Goal: Communication & Community: Answer question/provide support

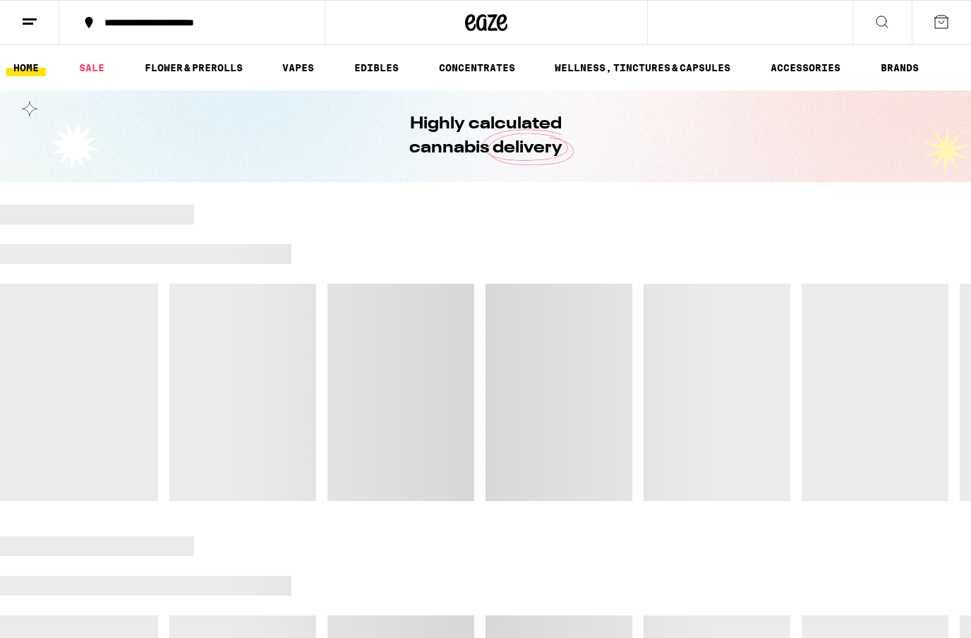
click at [33, 23] on line at bounding box center [28, 23] width 11 height 0
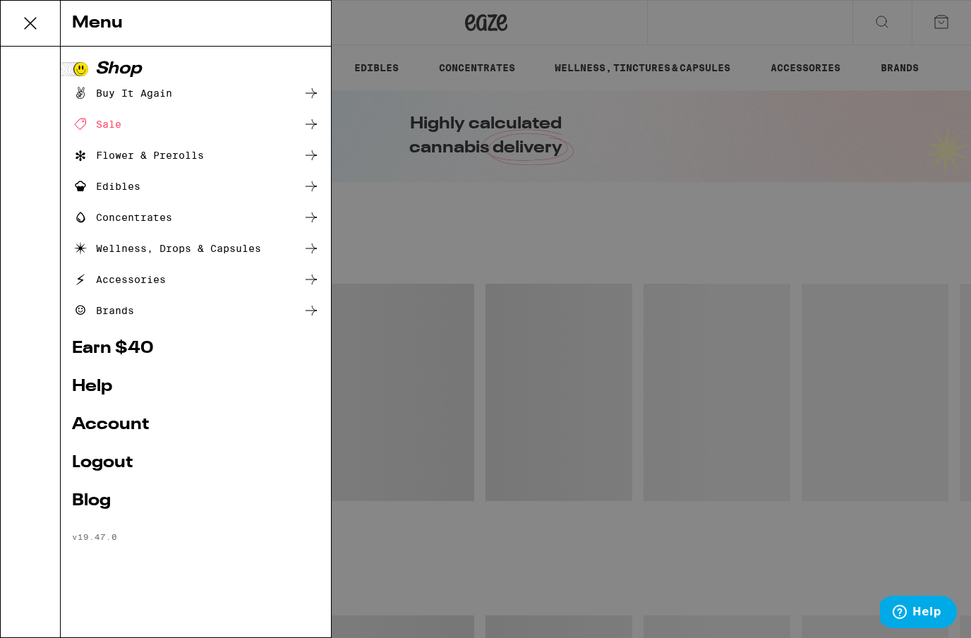
click at [130, 421] on link "Account" at bounding box center [196, 424] width 248 height 17
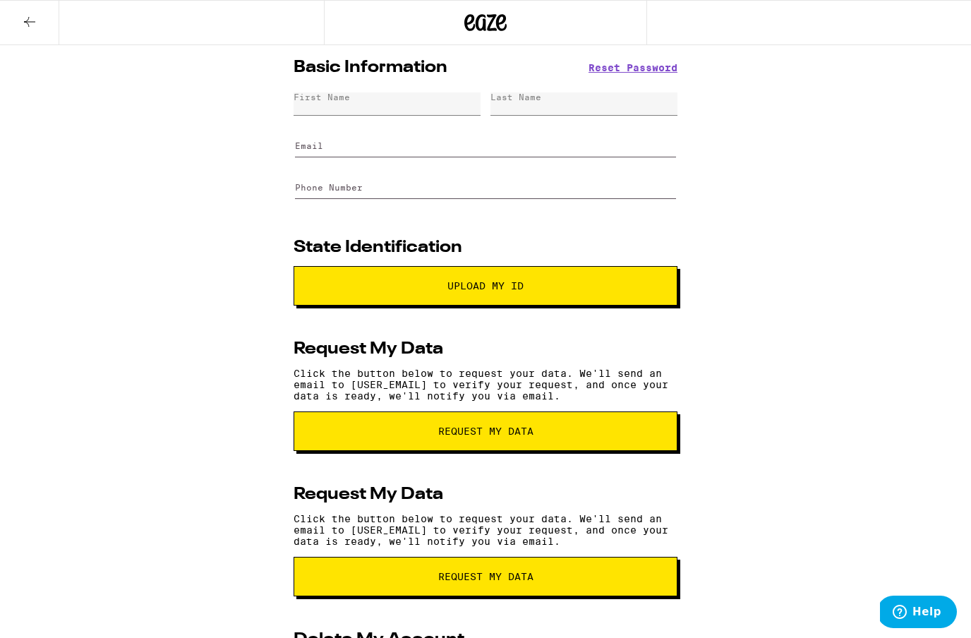
click at [35, 28] on icon at bounding box center [29, 21] width 17 height 17
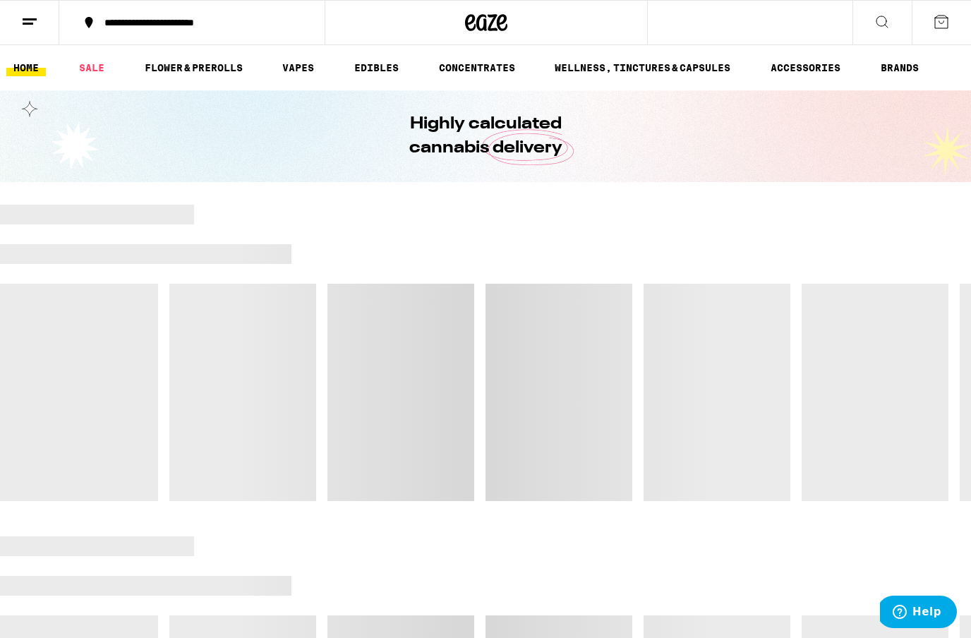
click at [950, 24] on button at bounding box center [941, 23] width 59 height 44
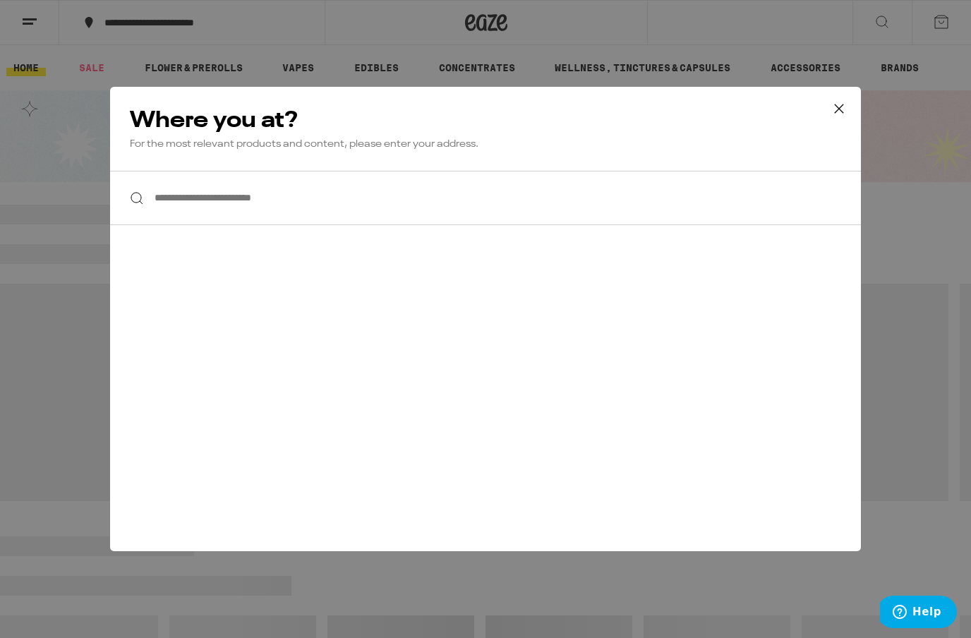
click at [188, 205] on input "**********" at bounding box center [485, 198] width 751 height 54
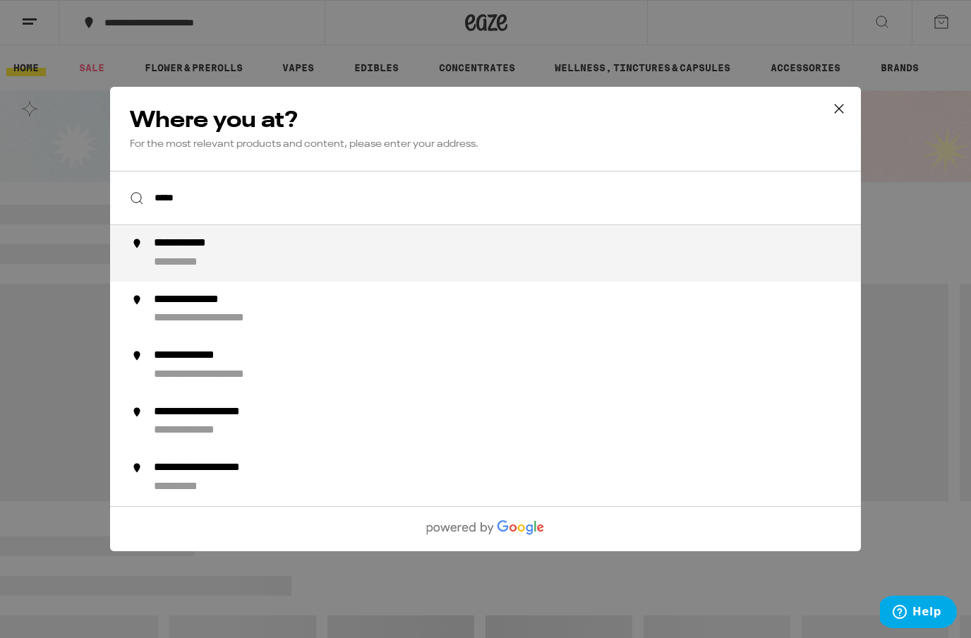
click at [217, 260] on div "**********" at bounding box center [190, 263] width 73 height 15
type input "**********"
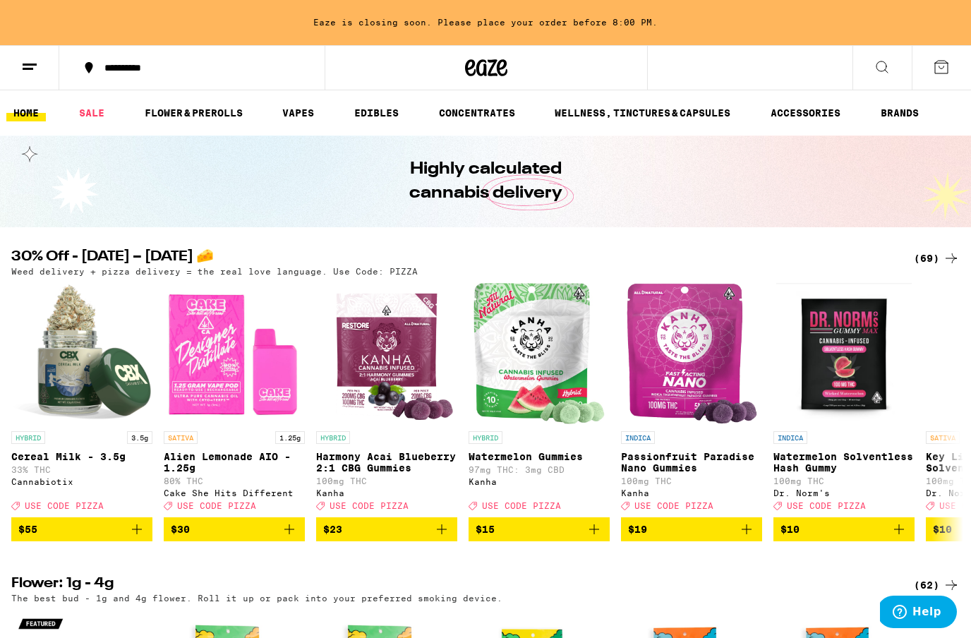
click at [32, 71] on icon at bounding box center [29, 67] width 17 height 17
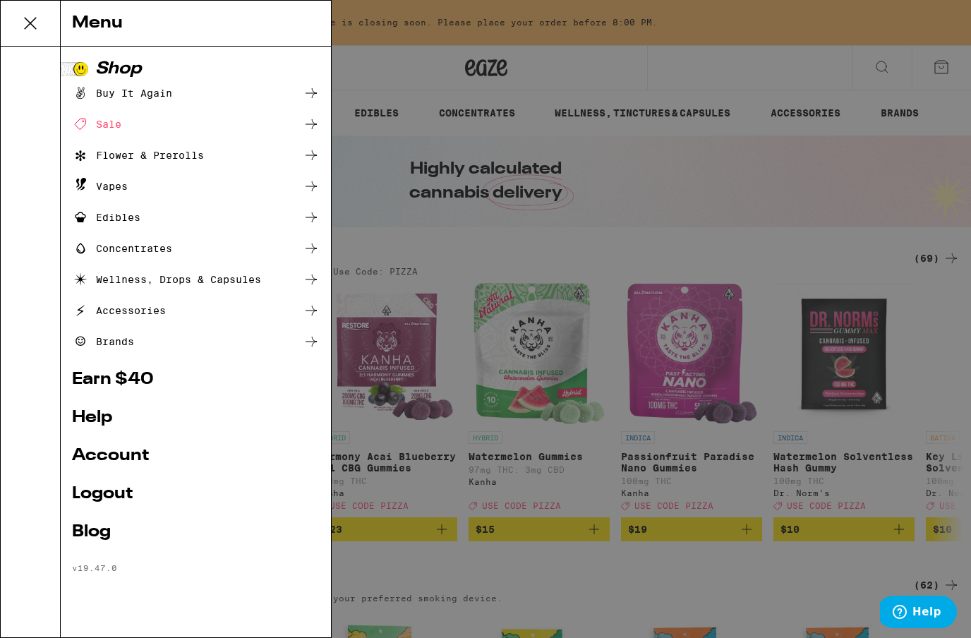
click at [140, 453] on link "Account" at bounding box center [196, 456] width 248 height 17
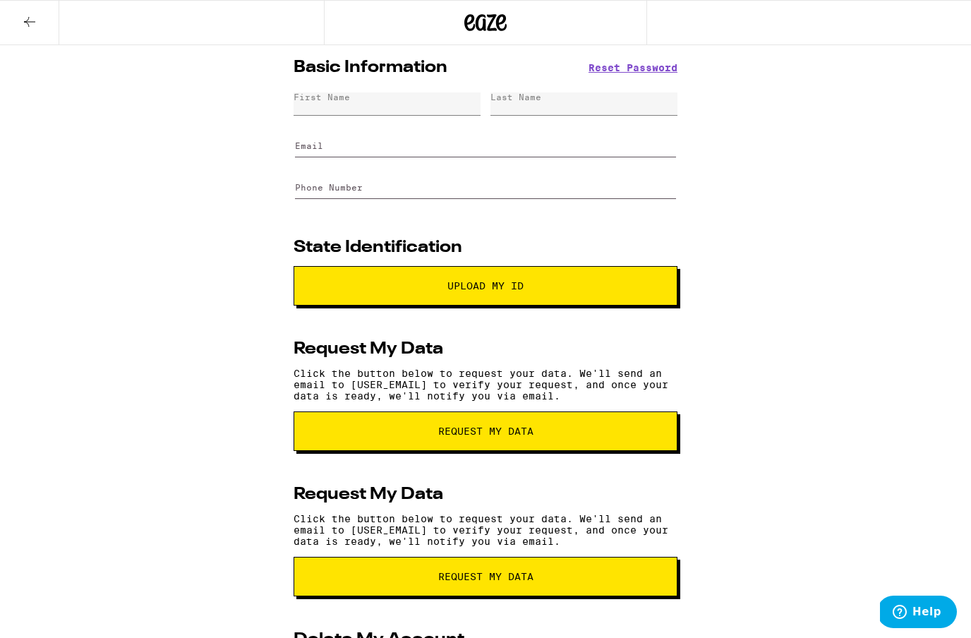
click at [313, 100] on div "First Name" at bounding box center [322, 96] width 56 height 9
click at [327, 109] on div "First Name" at bounding box center [387, 103] width 187 height 23
click at [316, 102] on div "First Name" at bounding box center [322, 96] width 56 height 9
click at [318, 98] on div "First Name" at bounding box center [322, 96] width 56 height 9
click at [320, 102] on div "First Name" at bounding box center [322, 96] width 56 height 9
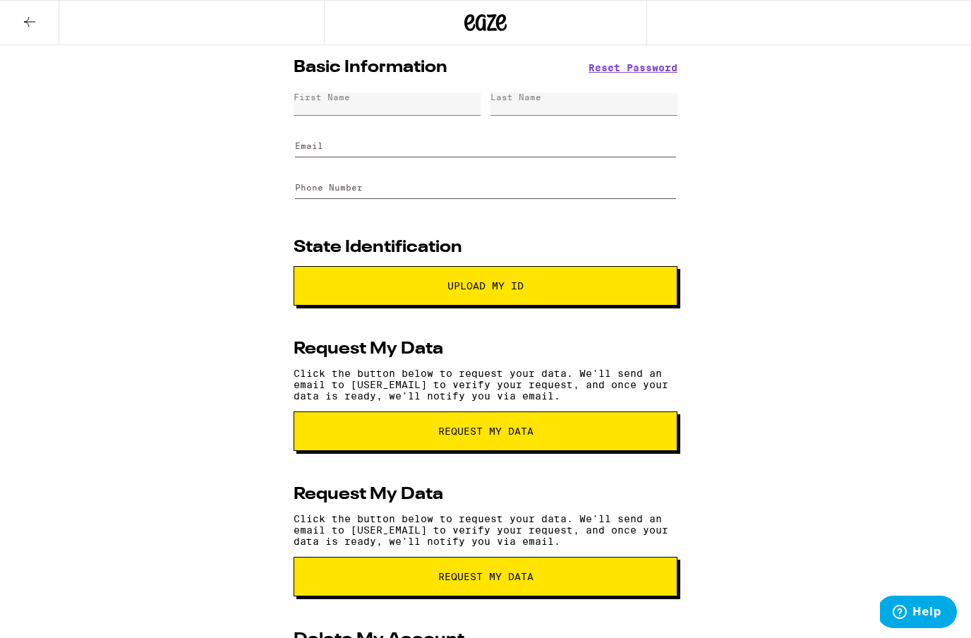
click at [455, 582] on span "request my data" at bounding box center [485, 577] width 95 height 10
click at [544, 288] on span "Upload My ID" at bounding box center [485, 286] width 287 height 10
click at [318, 100] on div "First Name" at bounding box center [322, 96] width 56 height 9
click at [30, 22] on icon at bounding box center [29, 21] width 17 height 17
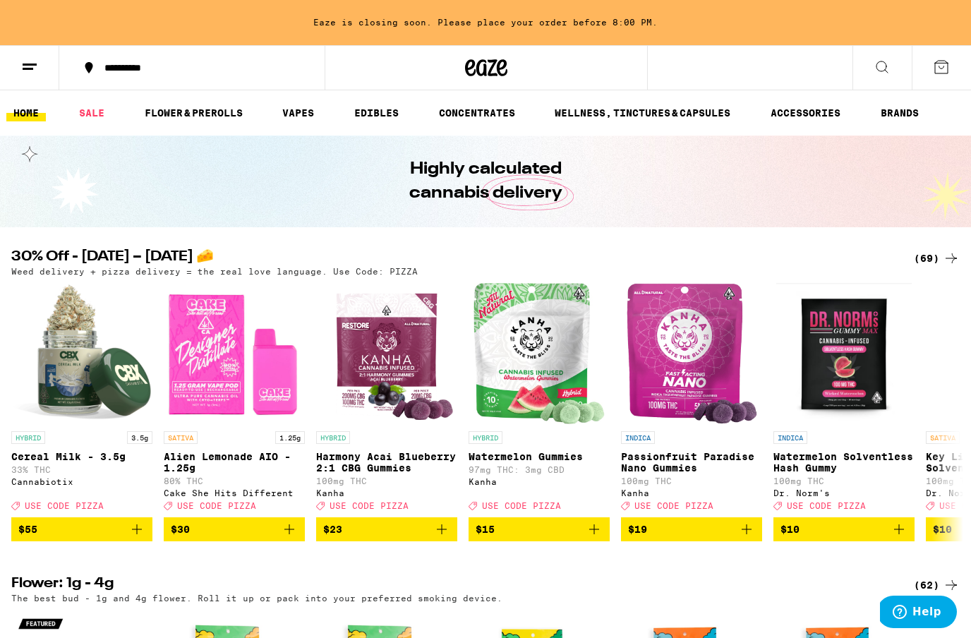
click at [950, 69] on button at bounding box center [941, 68] width 59 height 44
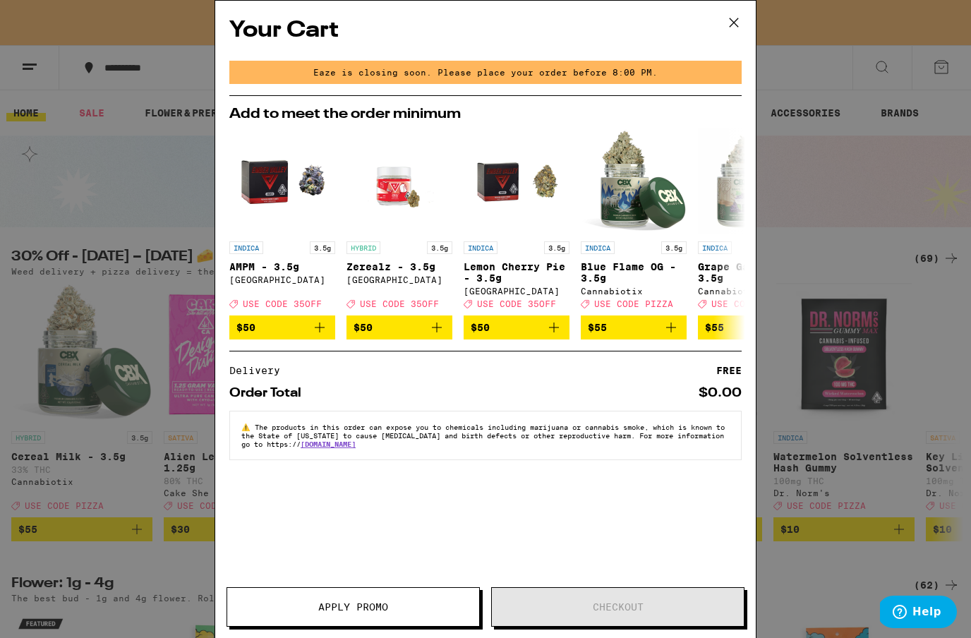
click at [888, 191] on div "Your Cart Eaze is closing soon. Please place your order before 8:00 PM. Add to …" at bounding box center [485, 319] width 971 height 638
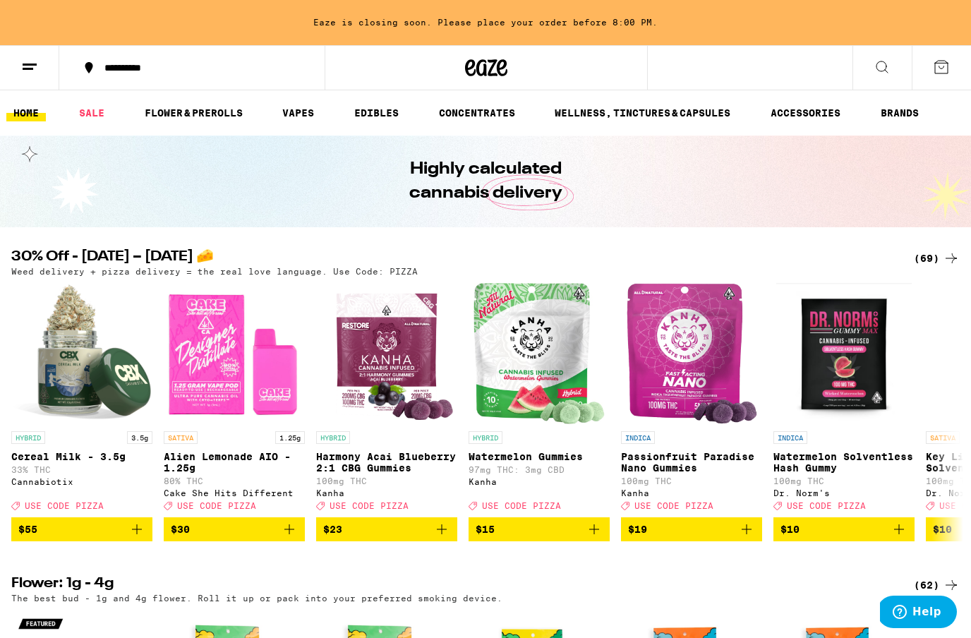
click at [34, 67] on icon at bounding box center [29, 67] width 17 height 17
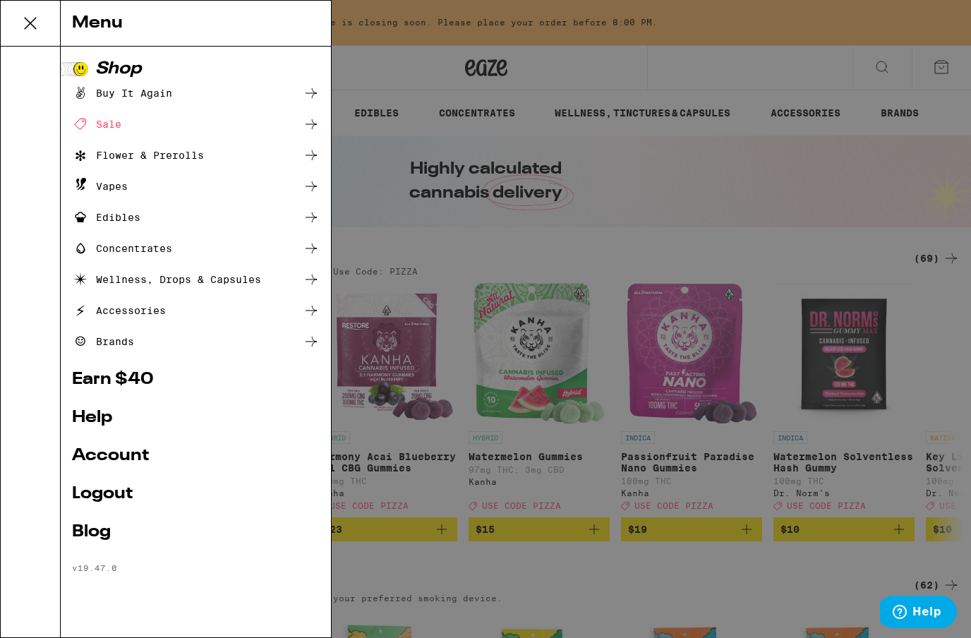
click at [118, 497] on link "Logout" at bounding box center [196, 494] width 248 height 17
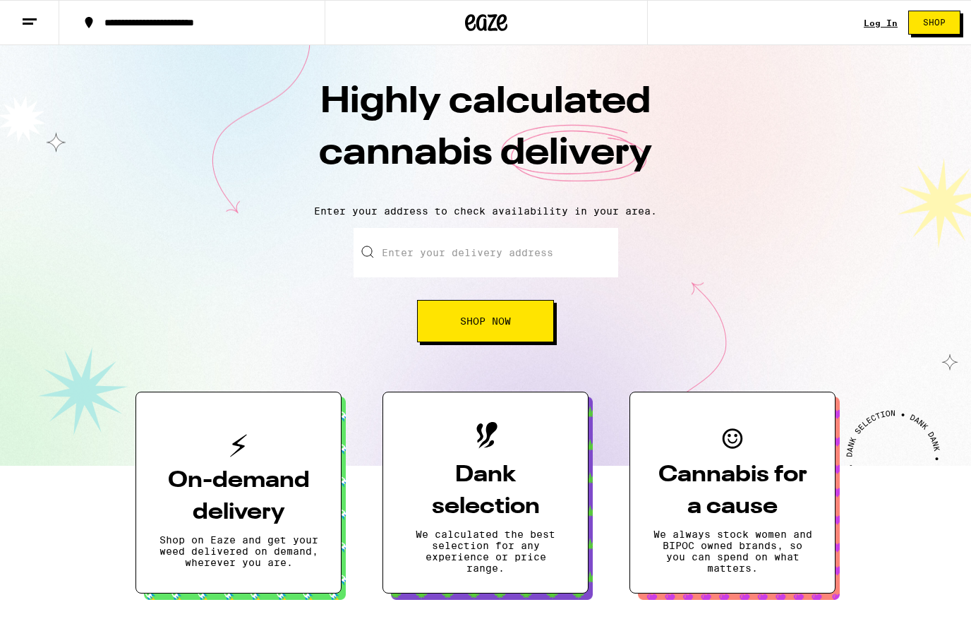
click at [883, 24] on div "Log In" at bounding box center [881, 22] width 34 height 9
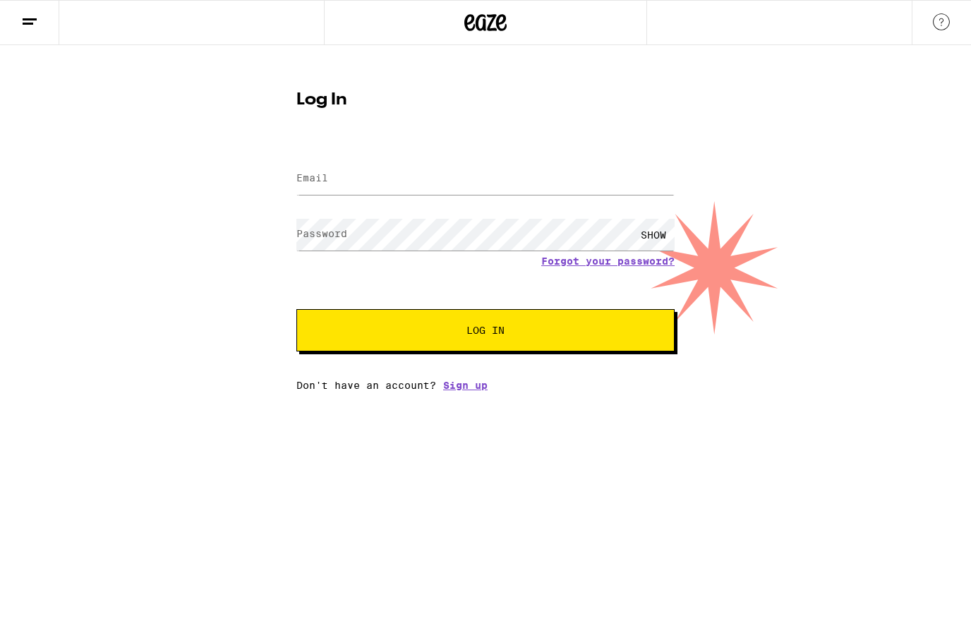
click at [467, 391] on link "Sign up" at bounding box center [465, 385] width 44 height 11
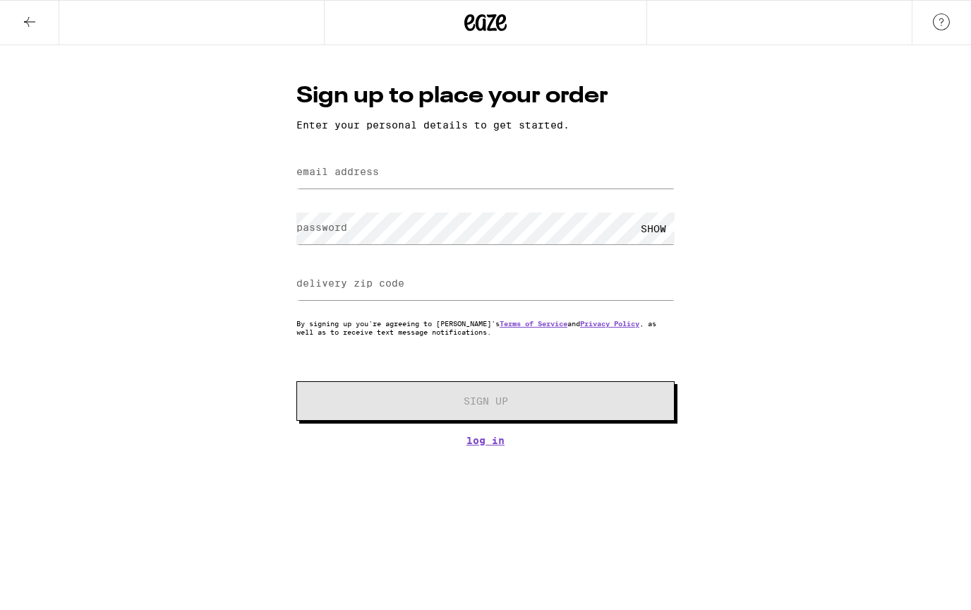
click at [328, 174] on label "email address" at bounding box center [337, 171] width 83 height 11
type input "thepluraloflegoislego@gmail.com"
click at [318, 233] on label "password" at bounding box center [321, 227] width 51 height 11
click at [312, 282] on label "delivery zip code" at bounding box center [350, 282] width 108 height 11
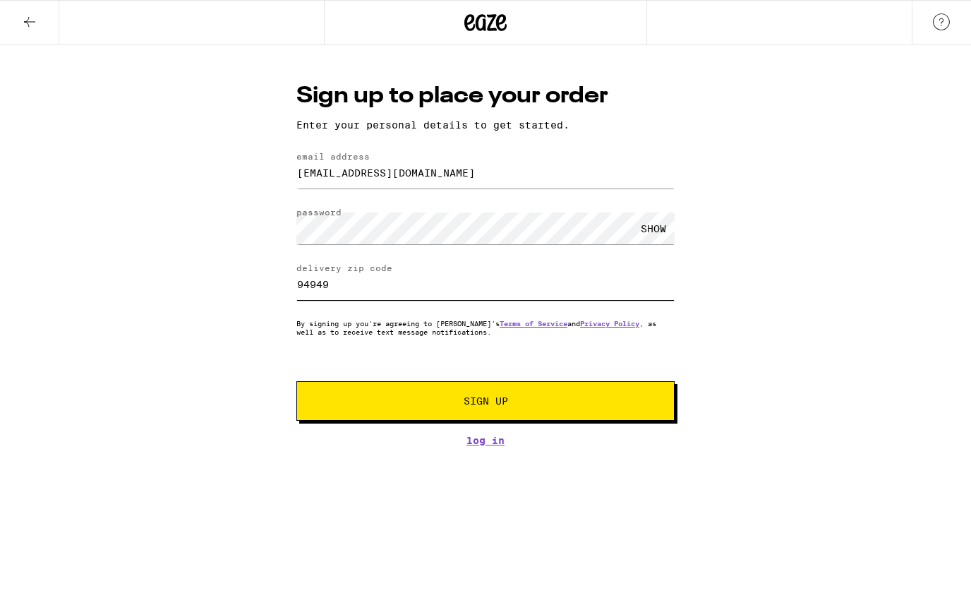
type input "94949"
click at [485, 402] on span "Sign Up" at bounding box center [486, 401] width 44 height 10
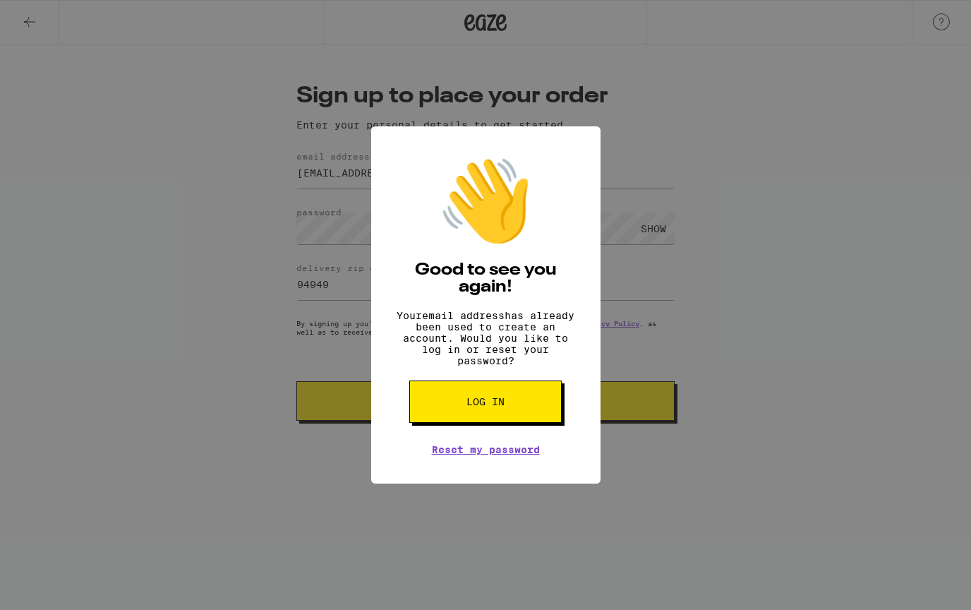
click at [491, 407] on span "Log in" at bounding box center [486, 402] width 38 height 10
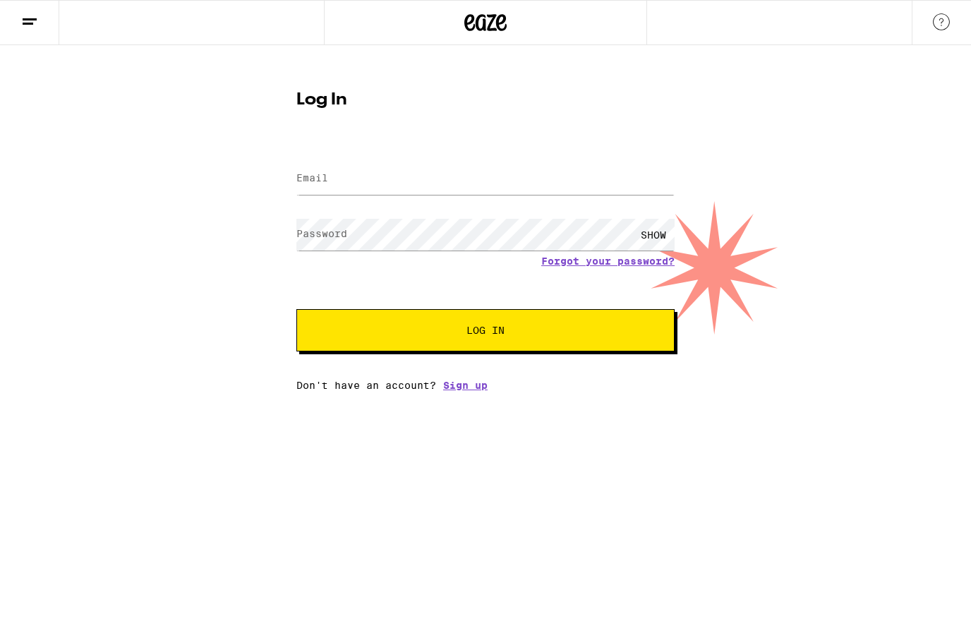
click at [328, 172] on label "Email" at bounding box center [312, 177] width 32 height 11
type input "thepluraloflegoislego@gmail.com"
click at [486, 332] on button "Log In" at bounding box center [485, 330] width 378 height 42
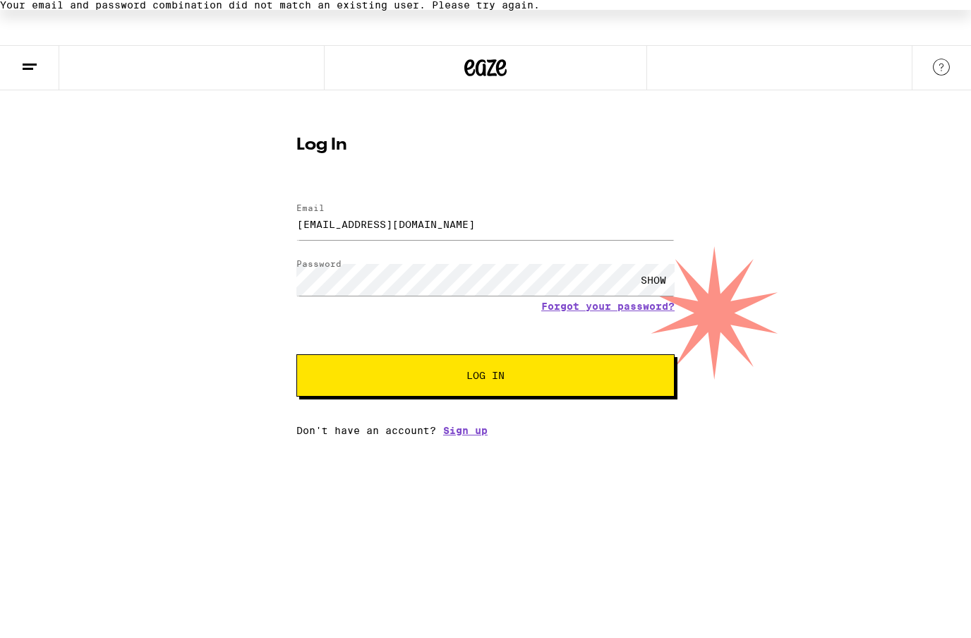
click at [484, 379] on span "Log In" at bounding box center [486, 376] width 38 height 10
click at [569, 311] on link "Forgot your password?" at bounding box center [607, 306] width 133 height 11
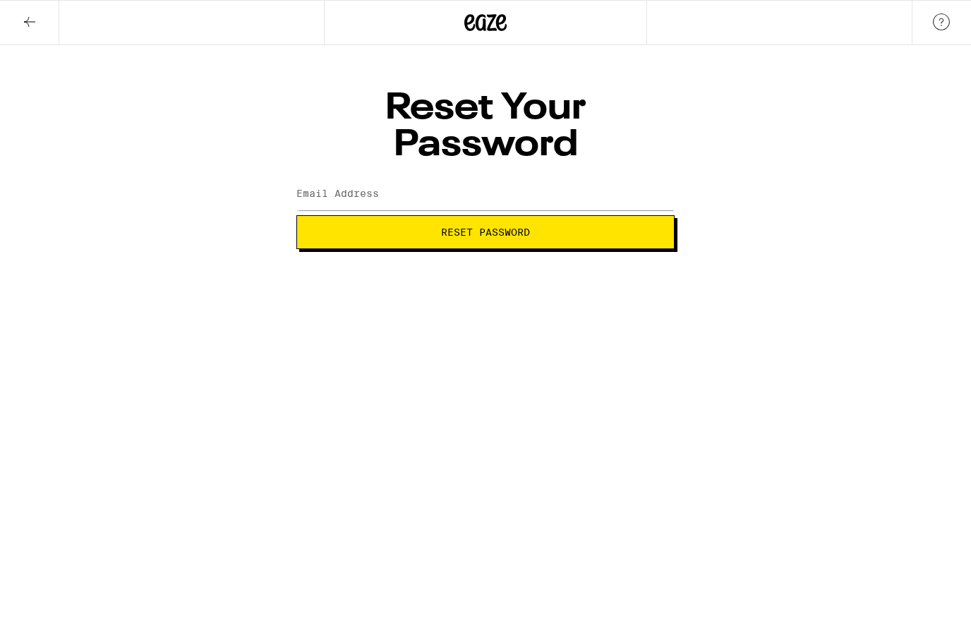
click at [320, 188] on label "Email Address" at bounding box center [337, 193] width 83 height 11
type input "thepluraloflegoislego@gmail.com"
click at [467, 227] on span "Reset Password" at bounding box center [485, 232] width 89 height 10
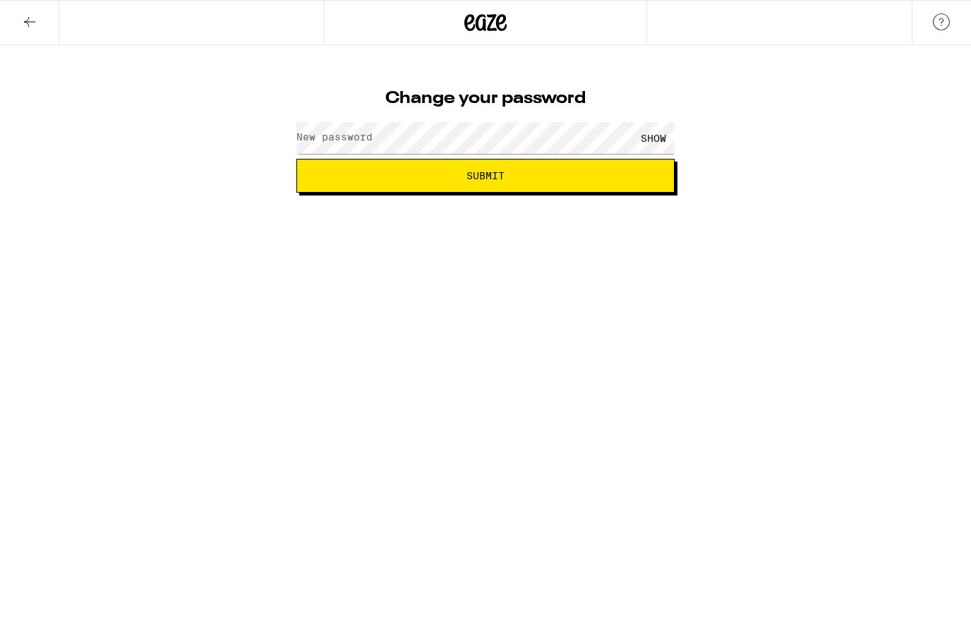
click at [319, 134] on label "New password" at bounding box center [334, 136] width 76 height 11
click at [321, 136] on label "New password" at bounding box center [334, 136] width 76 height 11
click at [325, 138] on label "New password" at bounding box center [334, 136] width 76 height 11
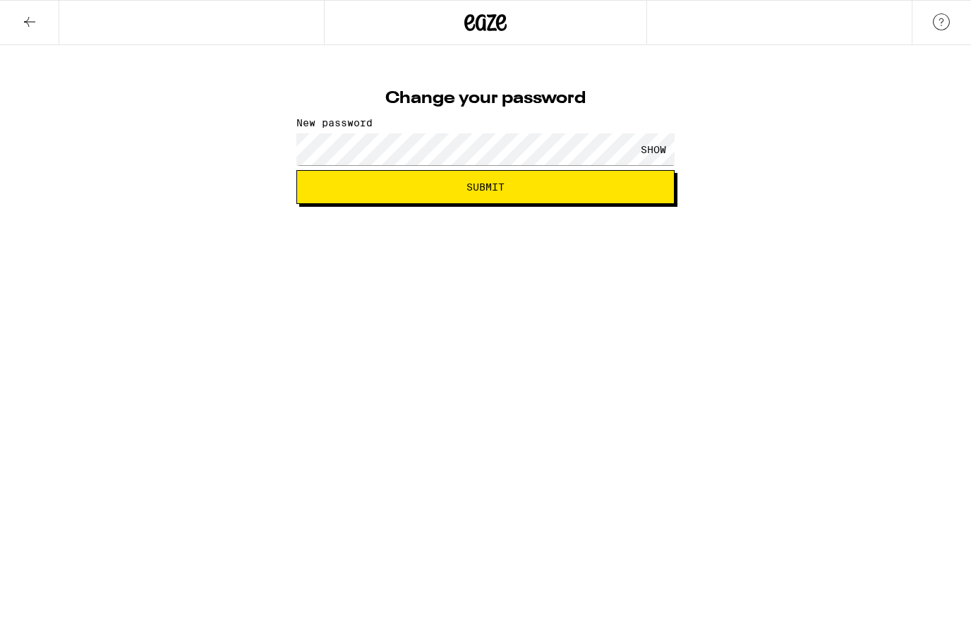
click at [505, 182] on span "Submit" at bounding box center [485, 187] width 354 height 10
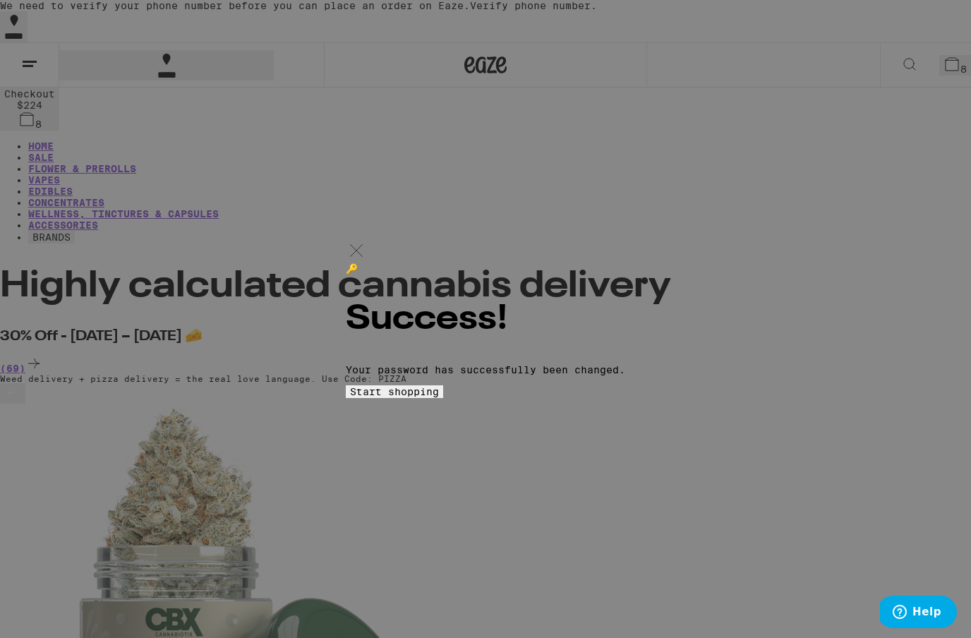
click at [0, 0] on span "Start shopping" at bounding box center [0, 0] width 0 height 0
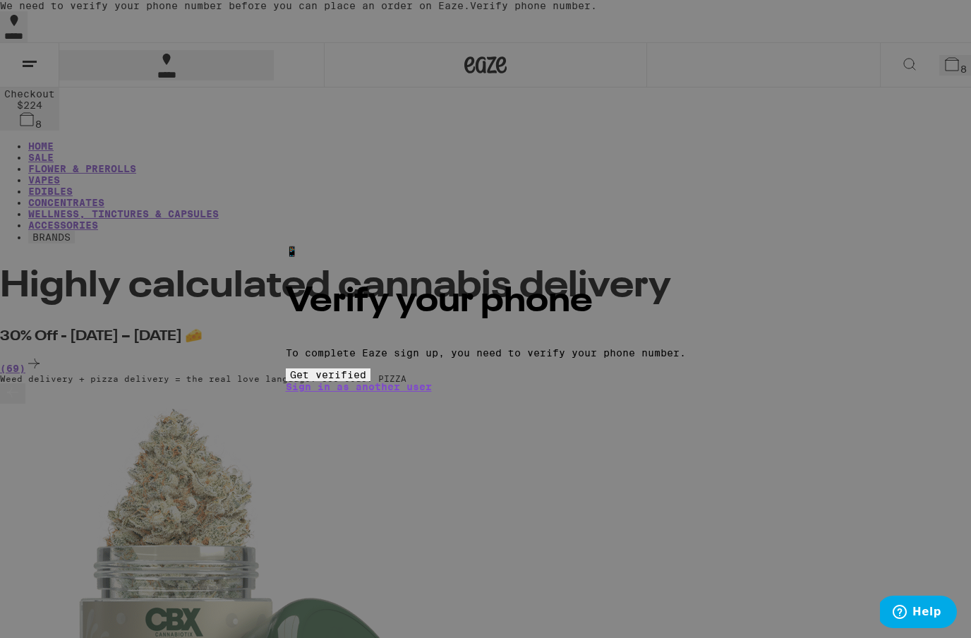
click at [366, 380] on span "Get verified" at bounding box center [328, 374] width 76 height 11
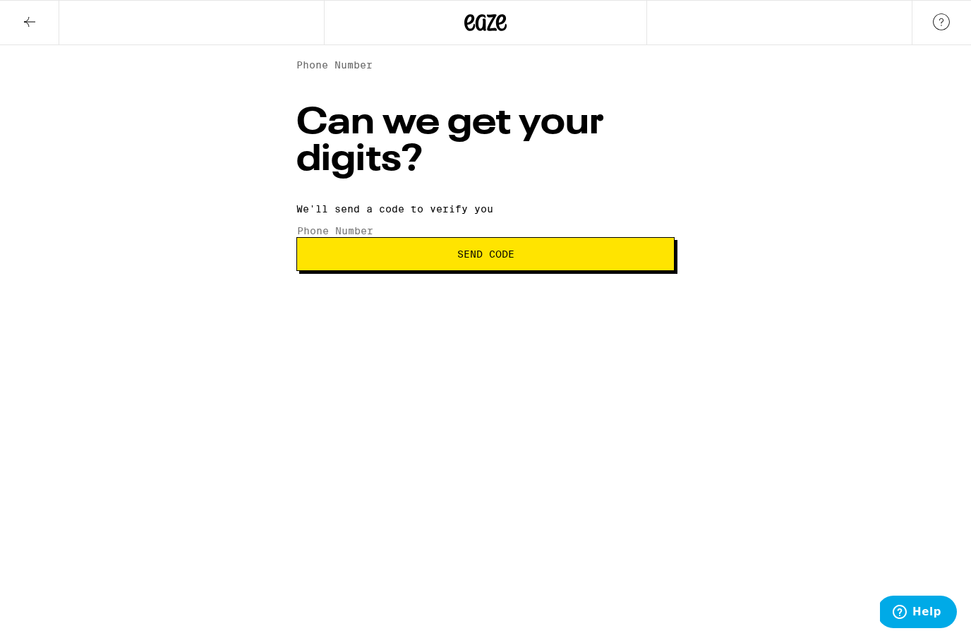
click at [335, 224] on input "Phone Number" at bounding box center [361, 230] width 130 height 13
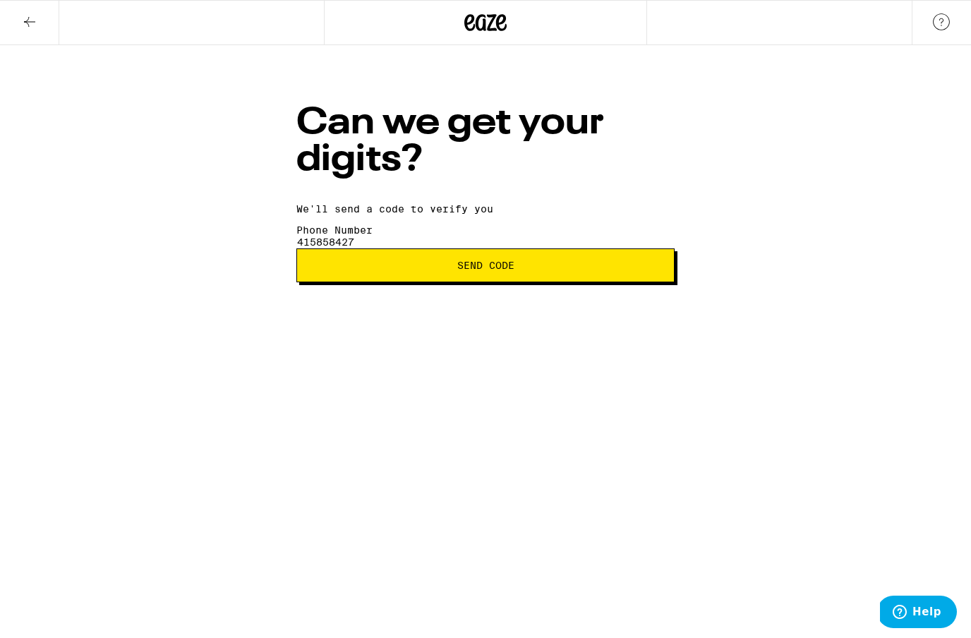
type input "(415) 858-4277"
click at [481, 270] on span "Send Code" at bounding box center [485, 265] width 57 height 10
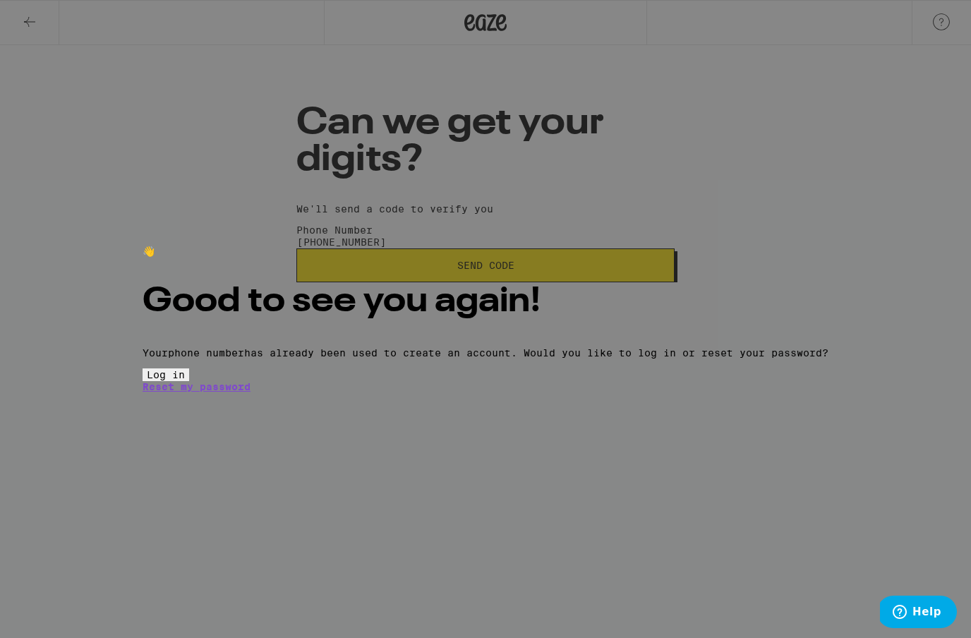
click at [189, 381] on button "Log in" at bounding box center [166, 374] width 47 height 13
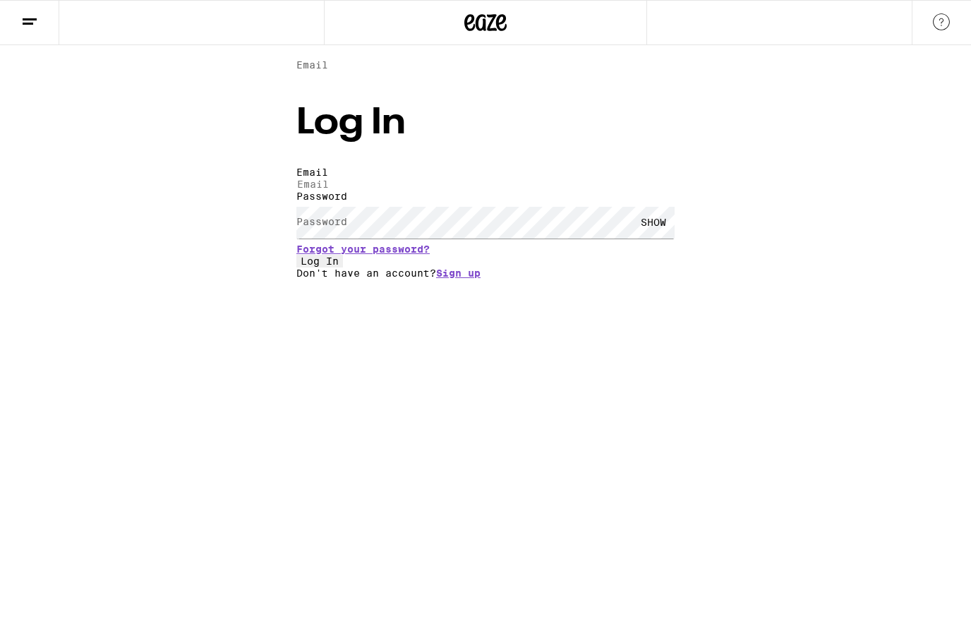
click at [328, 71] on label "Email" at bounding box center [312, 64] width 32 height 11
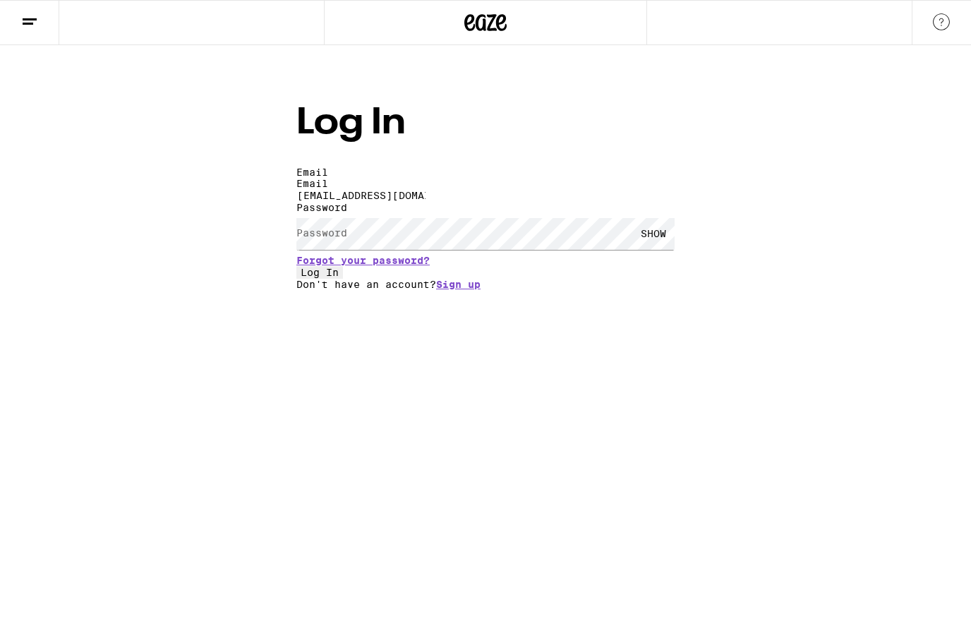
type input "thepluraloflegoislego@gmail.com"
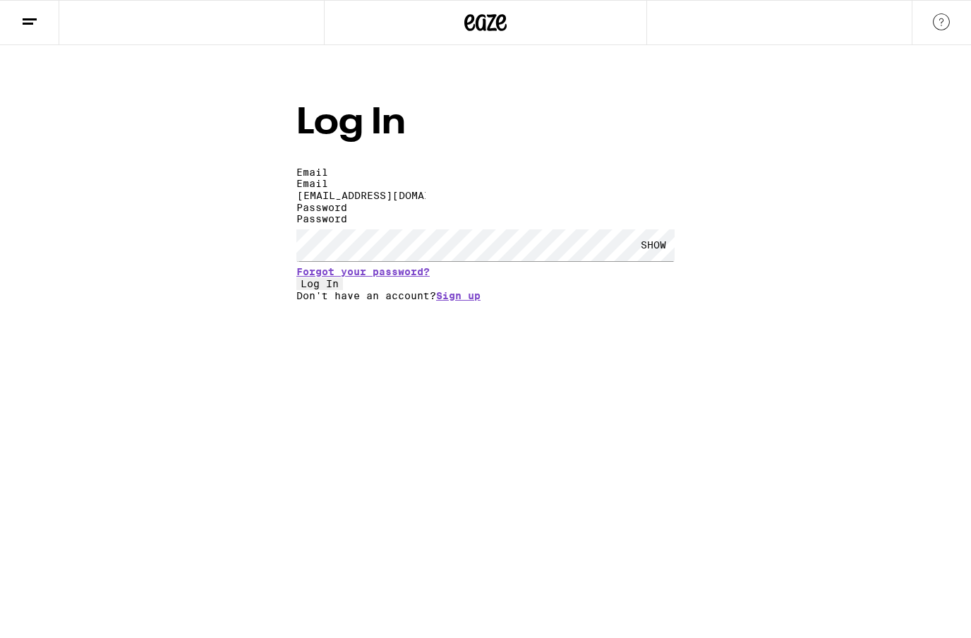
click at [339, 289] on span "Log In" at bounding box center [320, 283] width 38 height 11
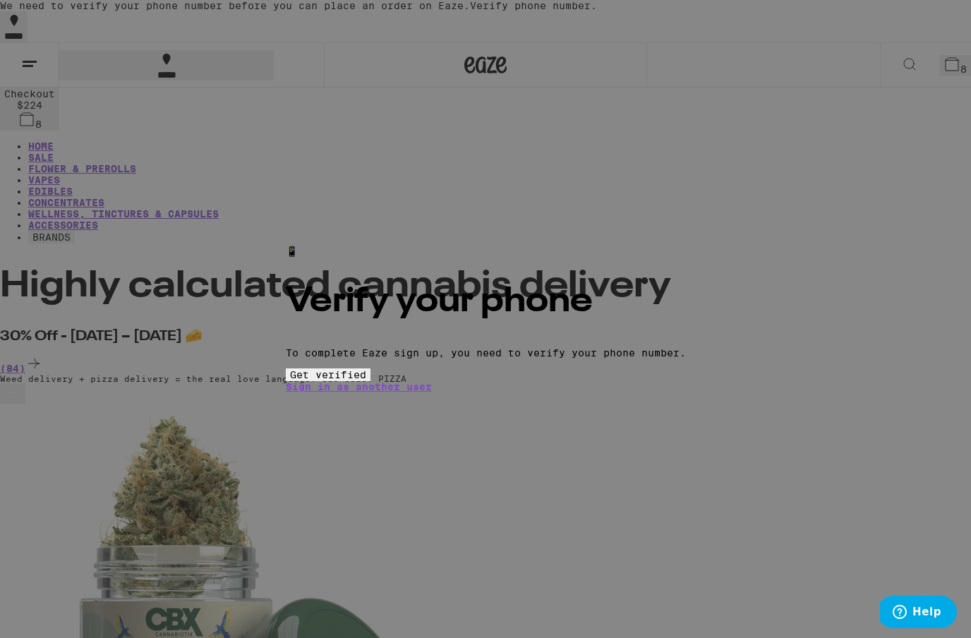
click at [40, 64] on button at bounding box center [29, 65] width 59 height 44
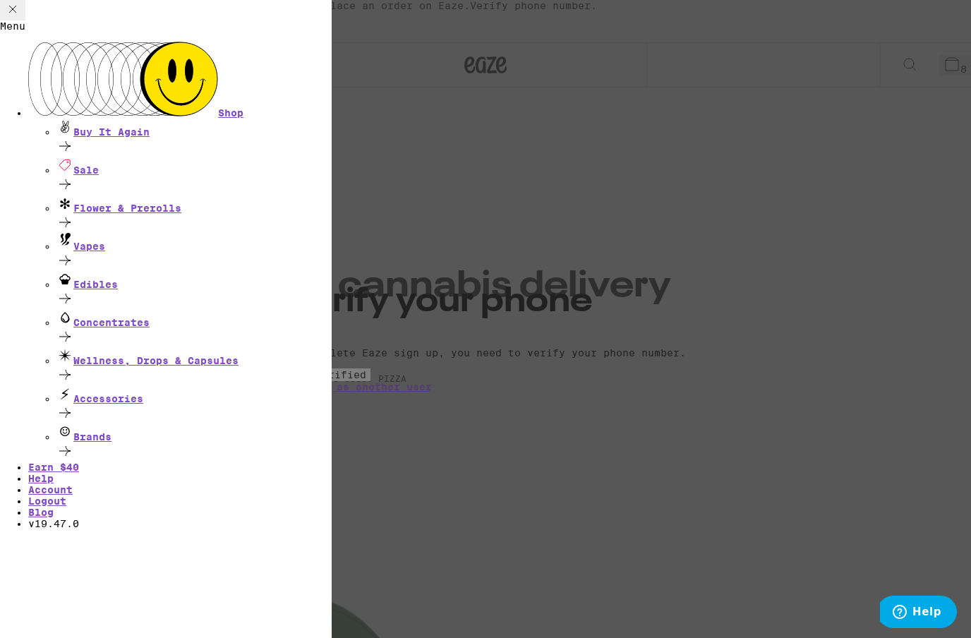
click at [54, 473] on link "Help" at bounding box center [40, 478] width 25 height 11
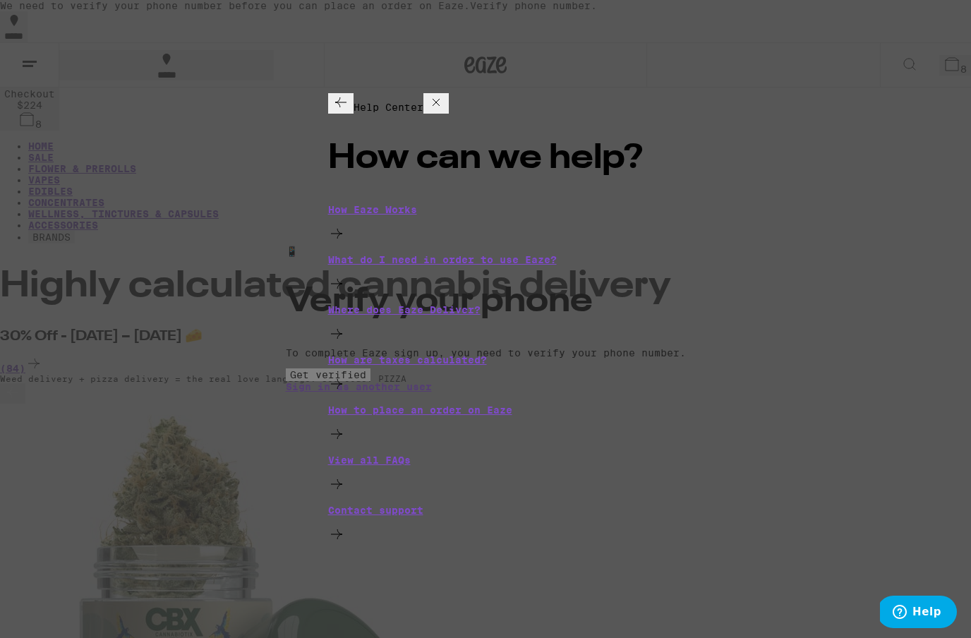
click at [397, 505] on div "Contact support" at bounding box center [486, 525] width 316 height 40
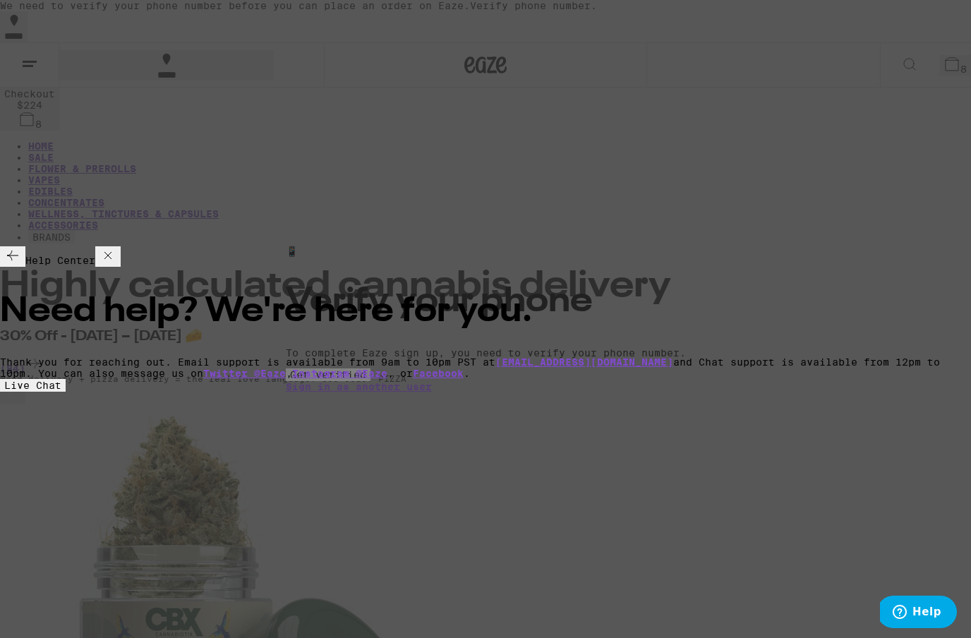
click at [66, 379] on button "Live Chat" at bounding box center [33, 385] width 66 height 13
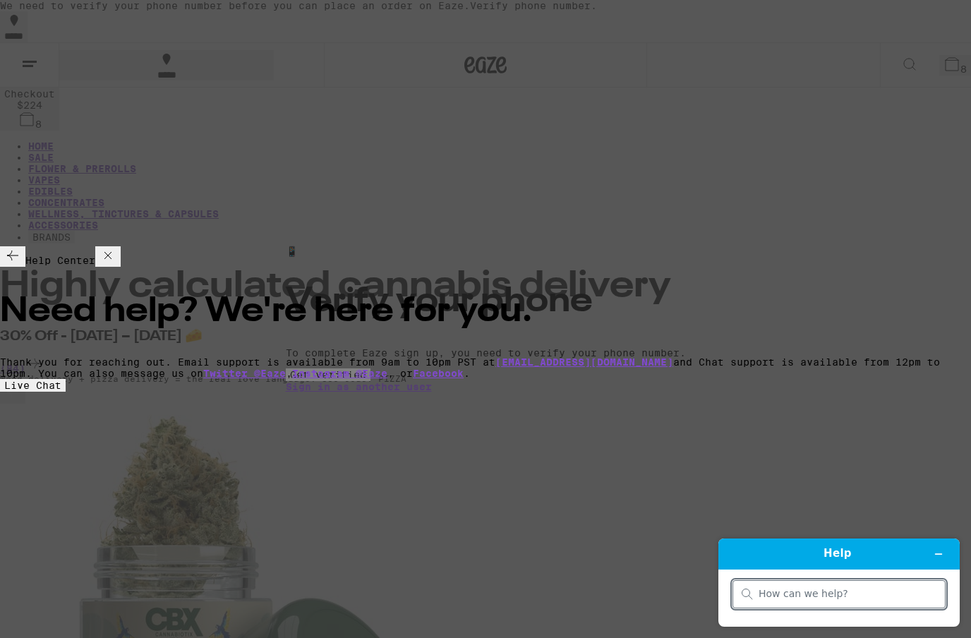
click at [829, 588] on input "search" at bounding box center [848, 594] width 178 height 13
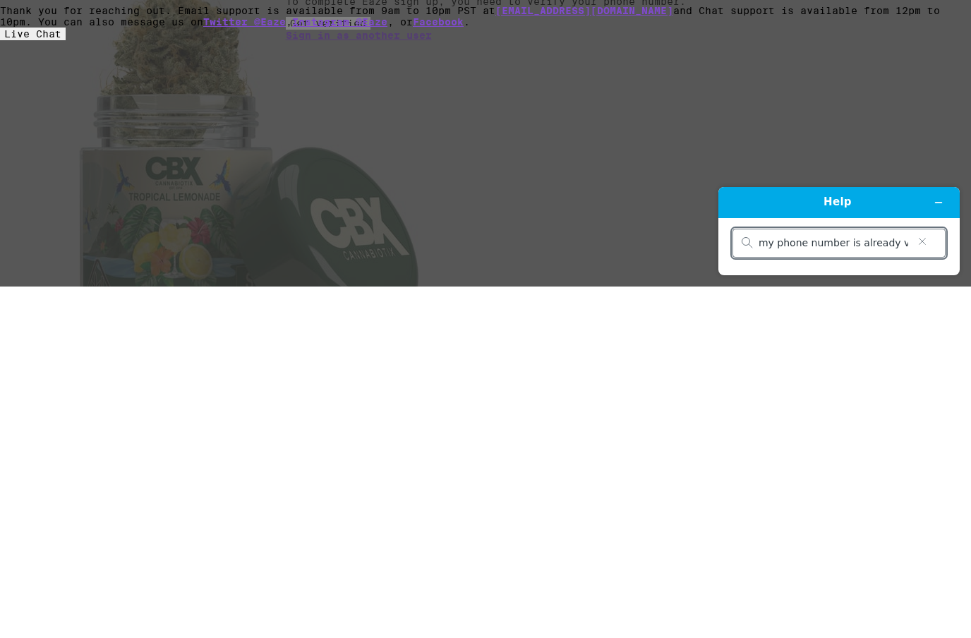
type input "my phone number is already verified so no text is sent to manage my account"
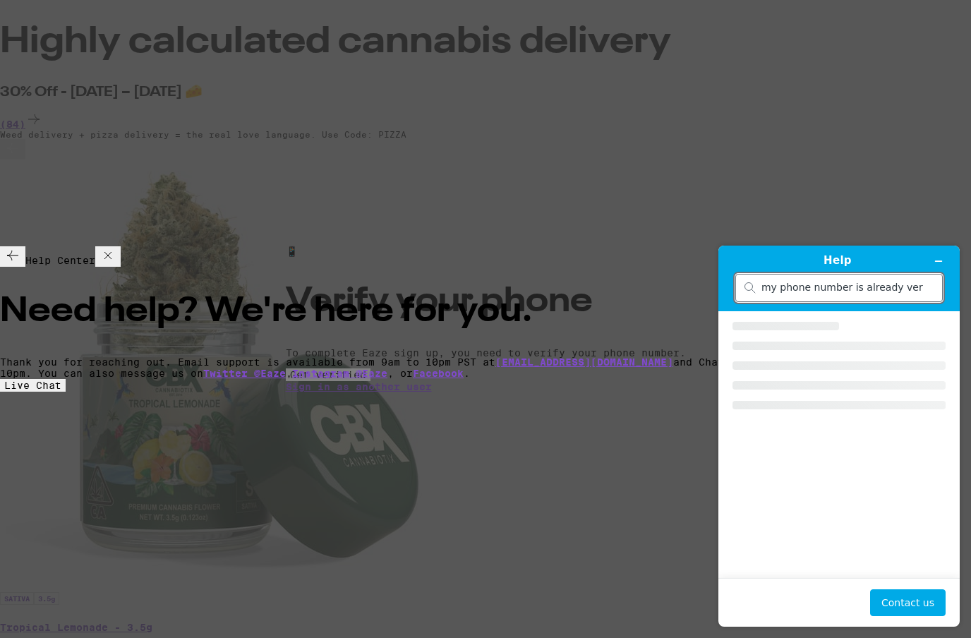
scroll to position [0, 191]
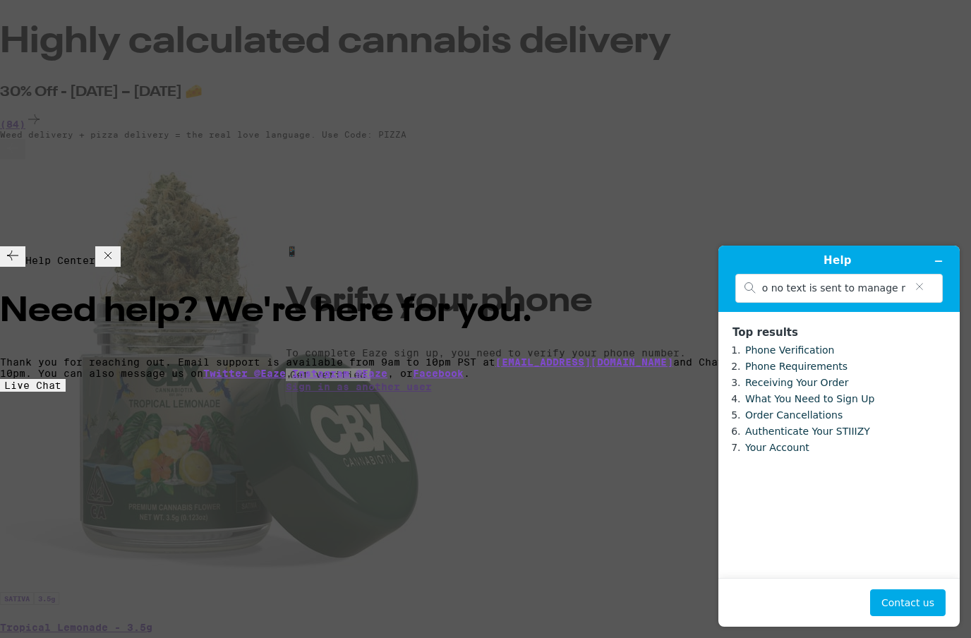
click at [793, 345] on link "Phone Verification" at bounding box center [789, 349] width 89 height 11
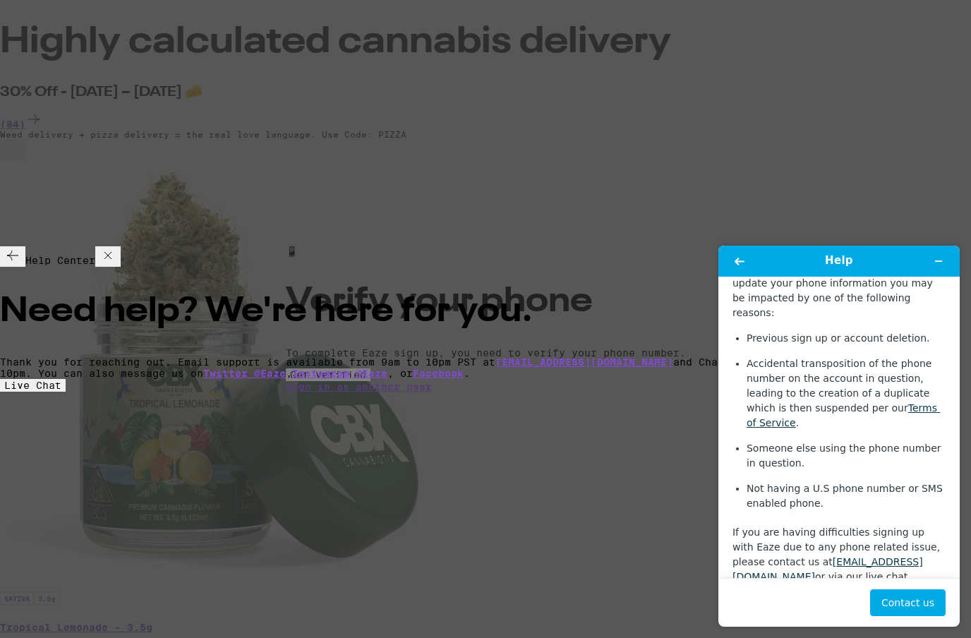
scroll to position [158, 0]
click at [901, 603] on button "Contact us" at bounding box center [908, 602] width 76 height 27
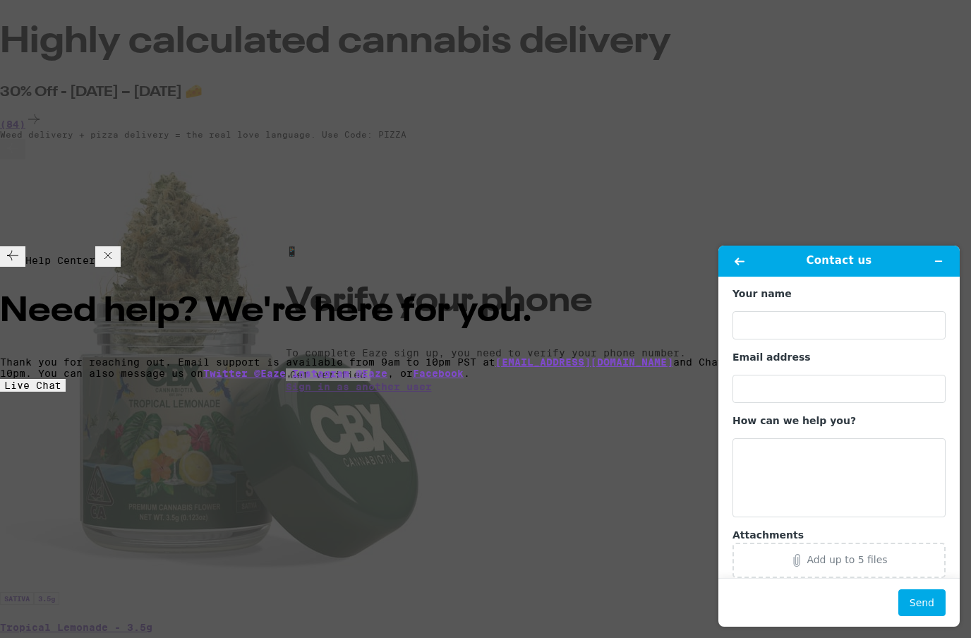
click at [61, 380] on span "Live Chat" at bounding box center [32, 385] width 57 height 11
click at [748, 262] on button "Back" at bounding box center [739, 261] width 23 height 20
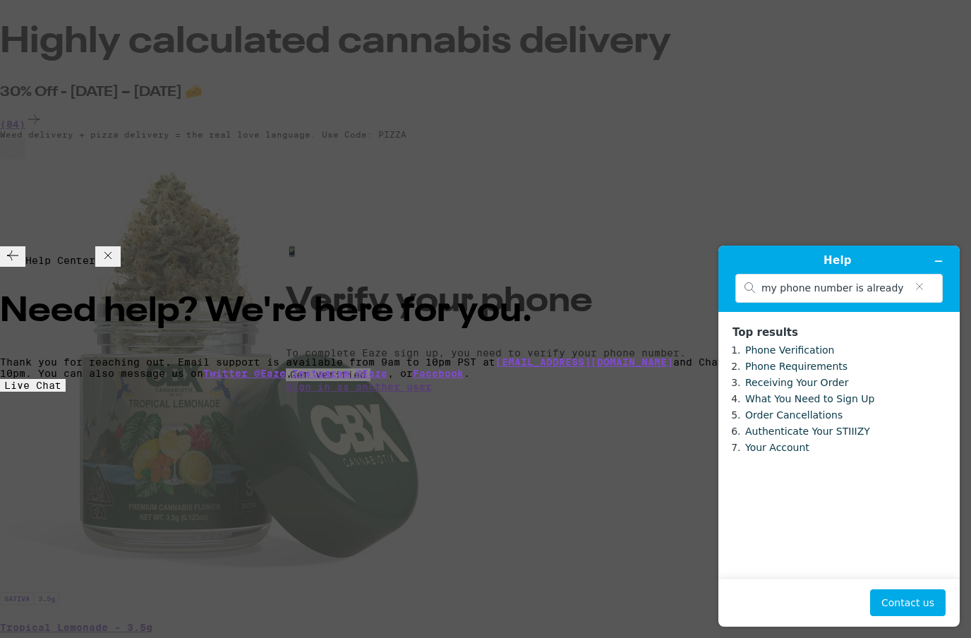
click at [945, 263] on button "Minimize widget" at bounding box center [938, 261] width 23 height 20
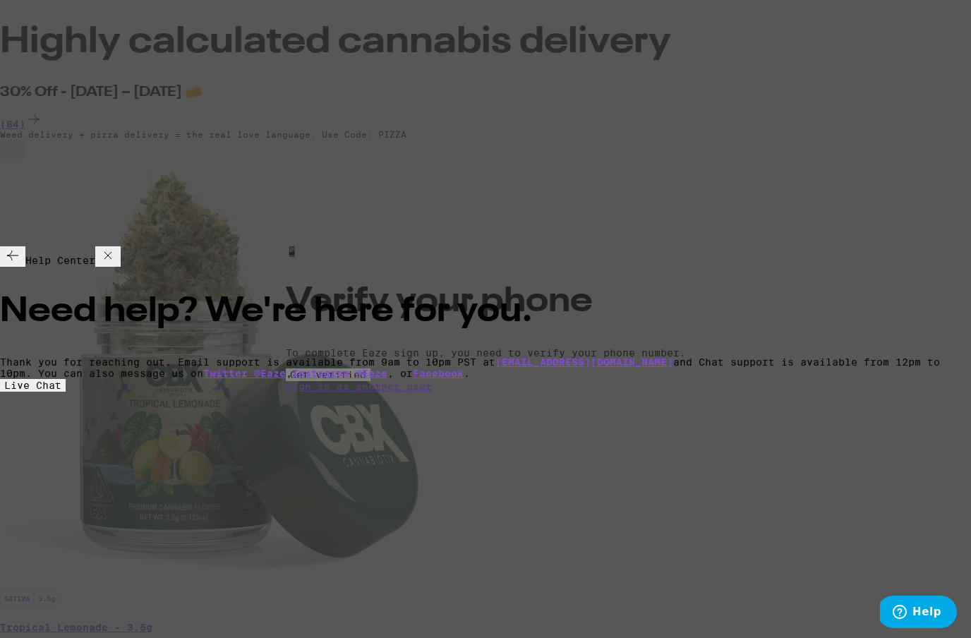
click at [61, 380] on span "Live Chat" at bounding box center [32, 385] width 57 height 11
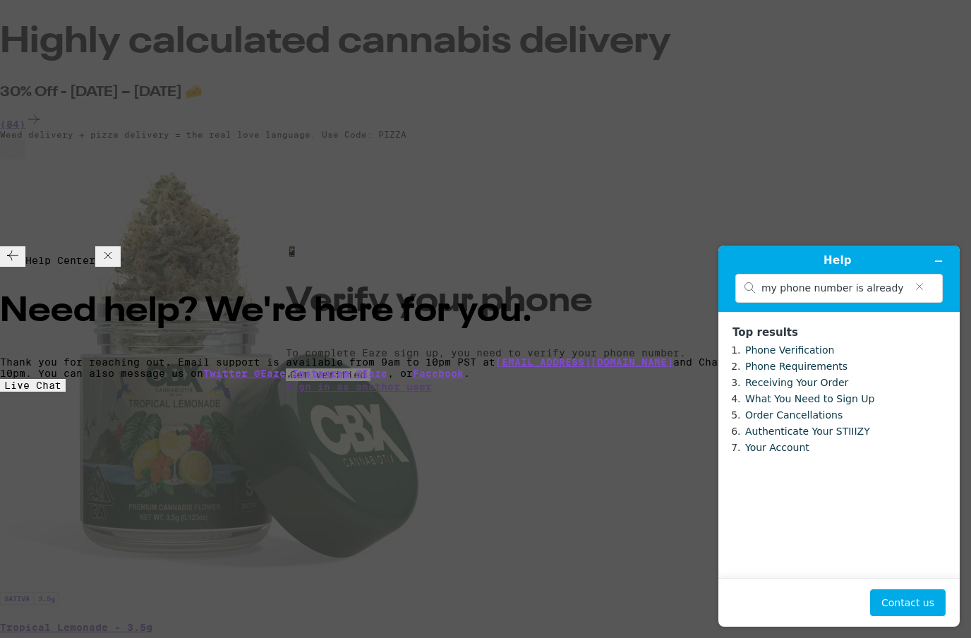
click at [772, 349] on link "Phone Verification" at bounding box center [789, 349] width 89 height 11
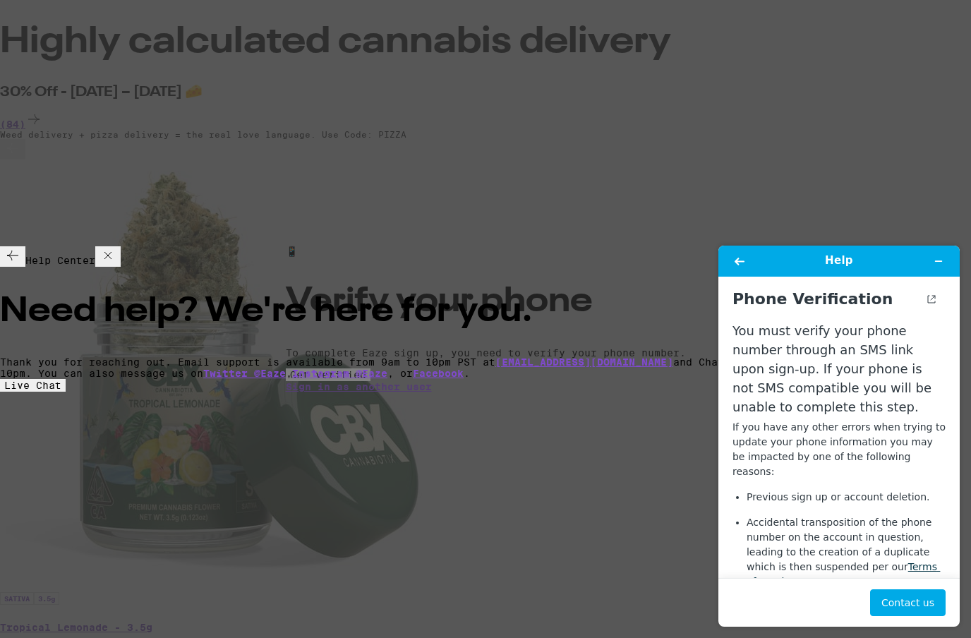
click at [917, 606] on button "Contact us" at bounding box center [908, 602] width 76 height 27
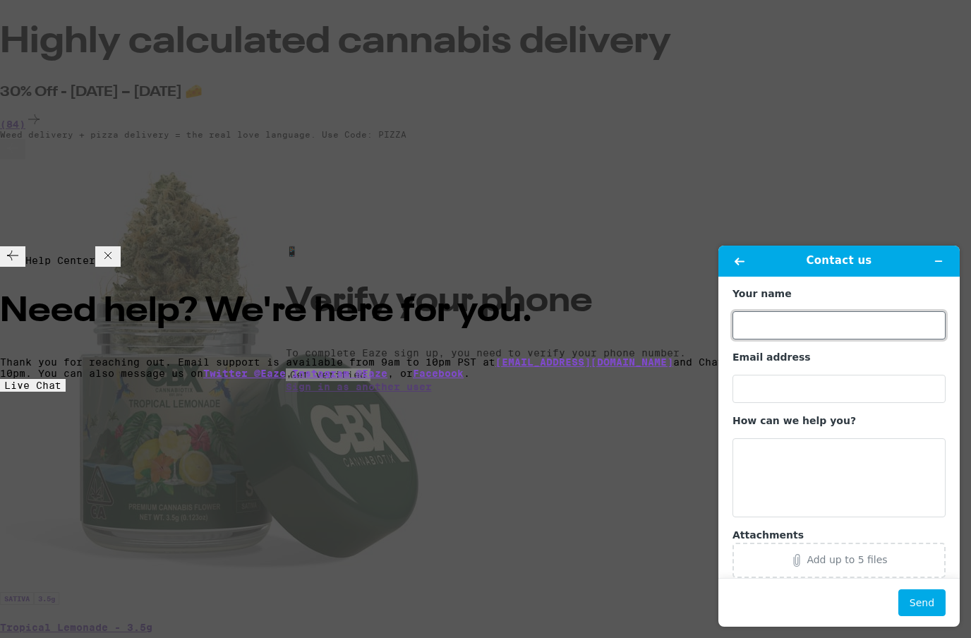
click at [758, 320] on input "Your name" at bounding box center [839, 325] width 213 height 28
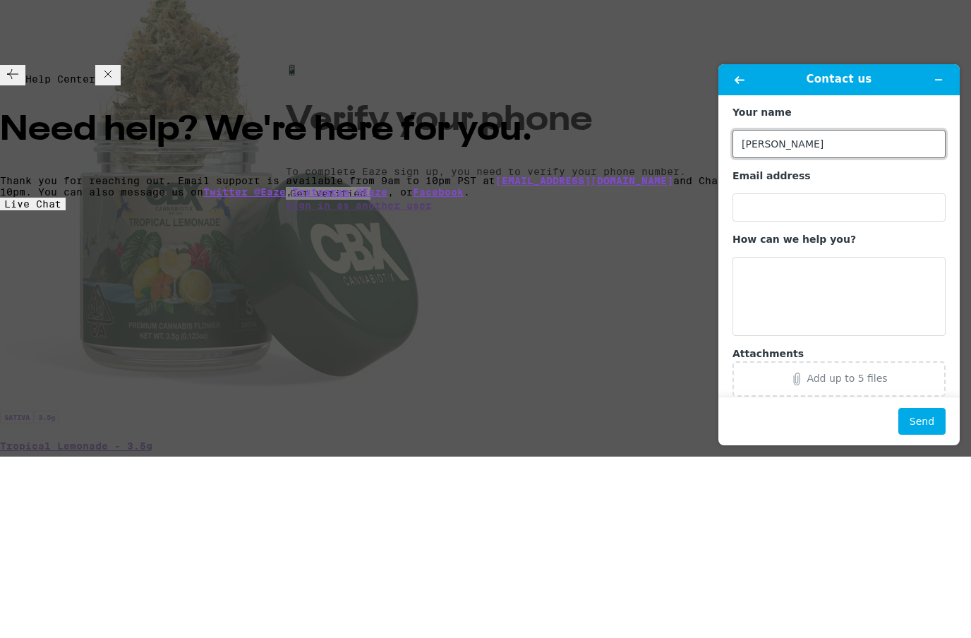
type input "Creighton"
click at [760, 207] on input "Email address" at bounding box center [839, 207] width 213 height 28
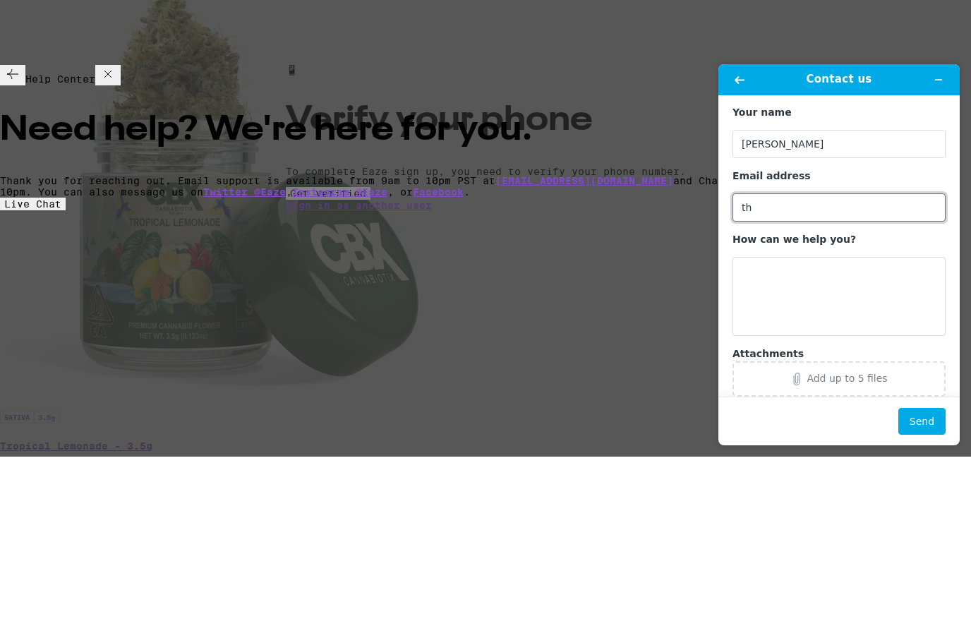
type input "t"
click at [752, 265] on textarea "How can we help you?" at bounding box center [839, 296] width 213 height 79
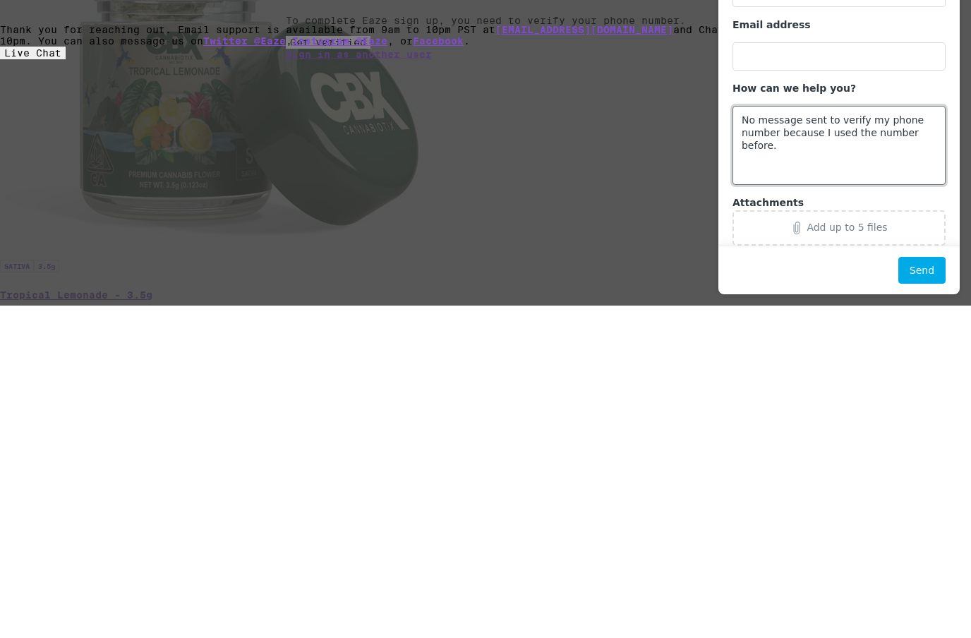
type textarea "No message sent to verify my phone number because I used the number before."
click at [925, 267] on button "Send" at bounding box center [922, 270] width 47 height 27
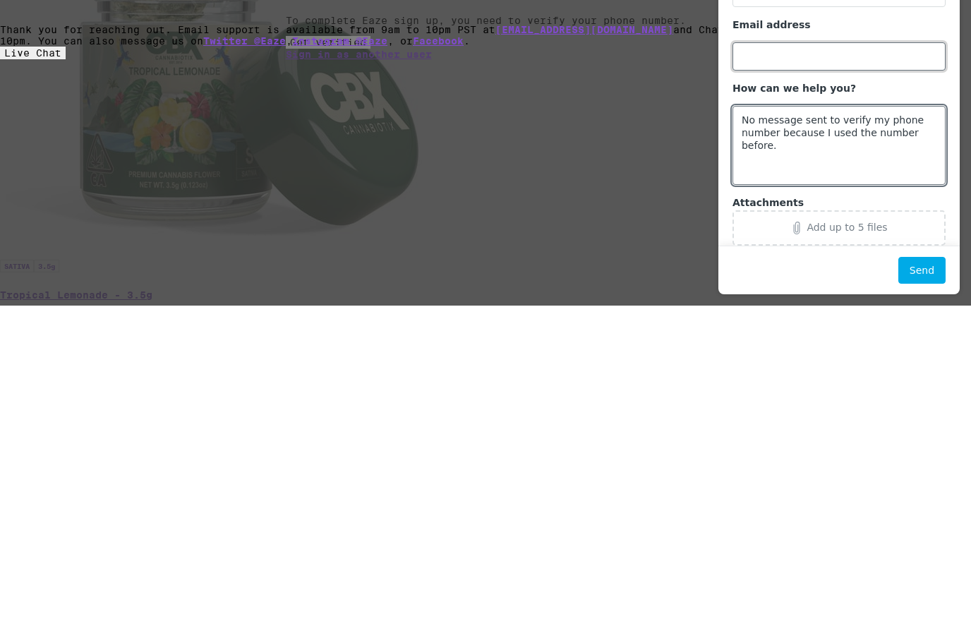
scroll to position [26, 0]
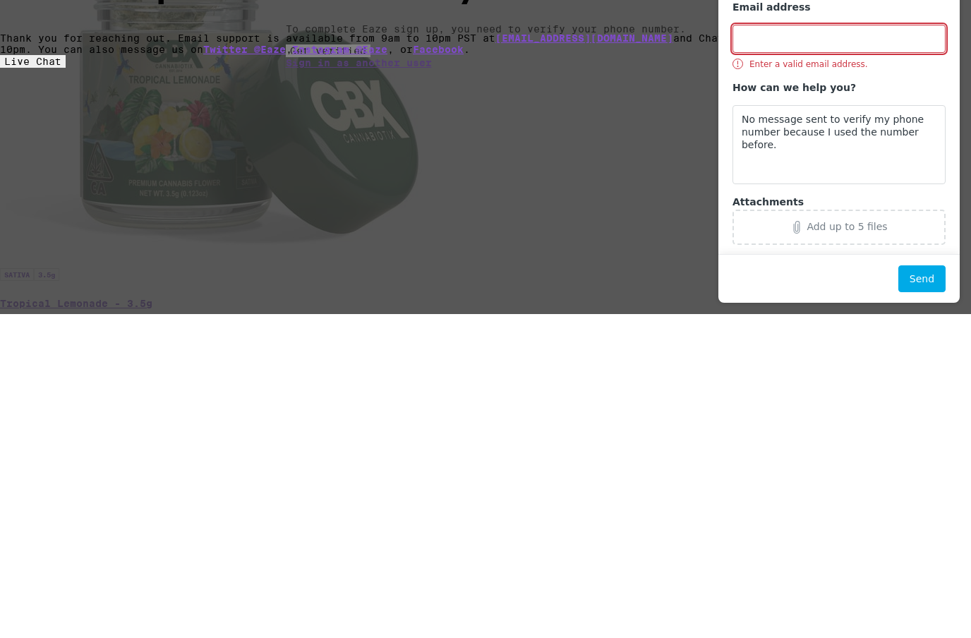
click at [762, 34] on input "Email address" at bounding box center [839, 39] width 213 height 28
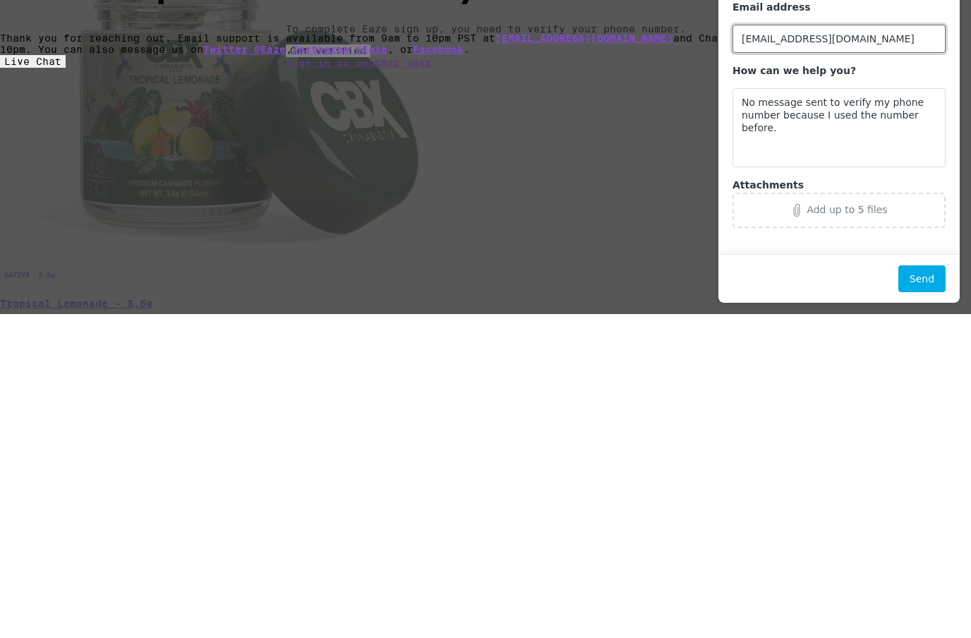
type input "thepluraloflegoislego@gmail.com"
click at [927, 279] on button "Send" at bounding box center [922, 278] width 47 height 27
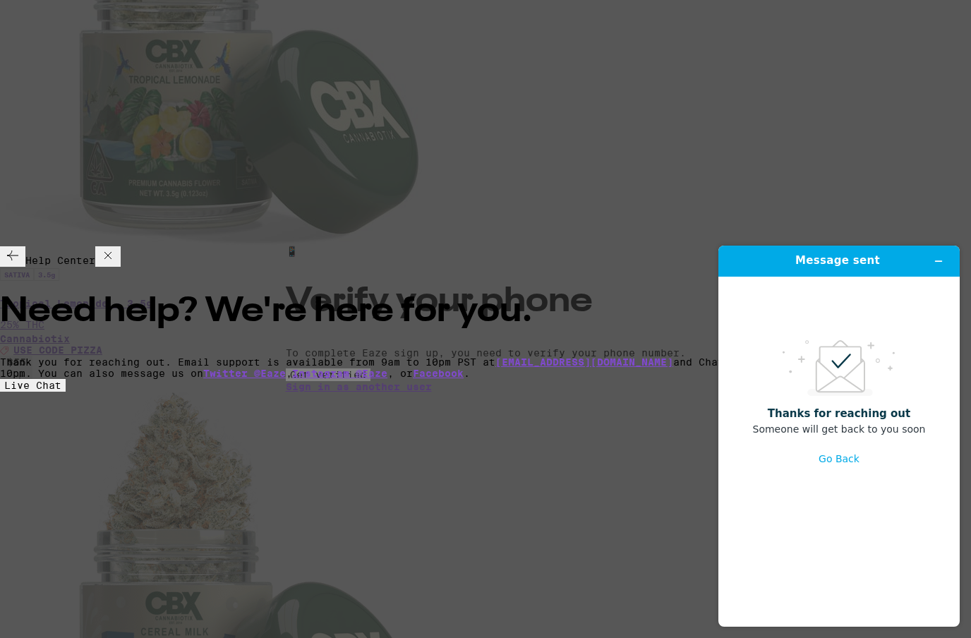
click at [841, 460] on button "Go Back" at bounding box center [839, 458] width 41 height 27
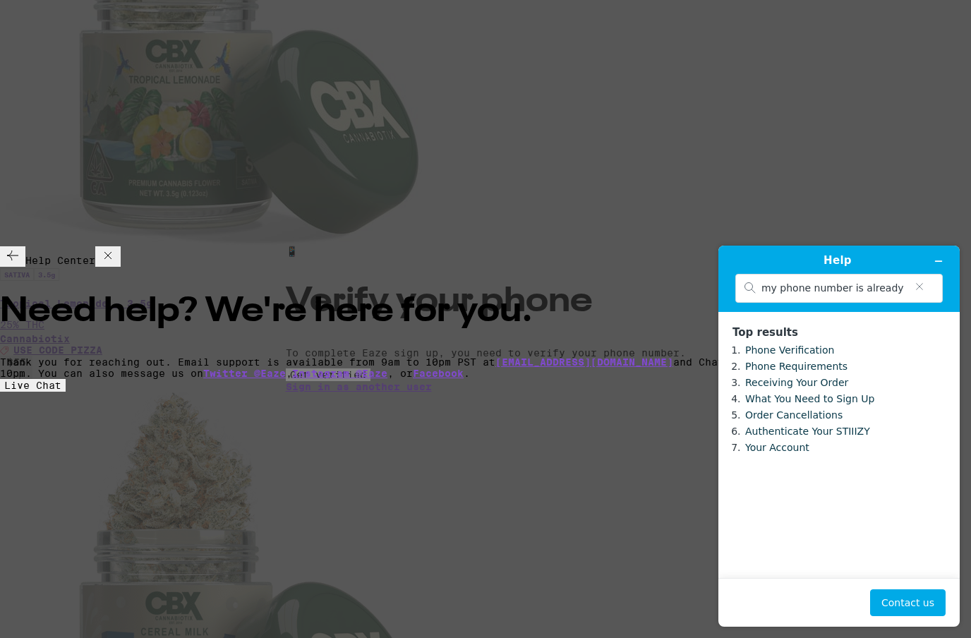
click at [61, 380] on span "Live Chat" at bounding box center [32, 385] width 57 height 11
click at [116, 247] on icon at bounding box center [108, 255] width 17 height 17
